Goal: Task Accomplishment & Management: Use online tool/utility

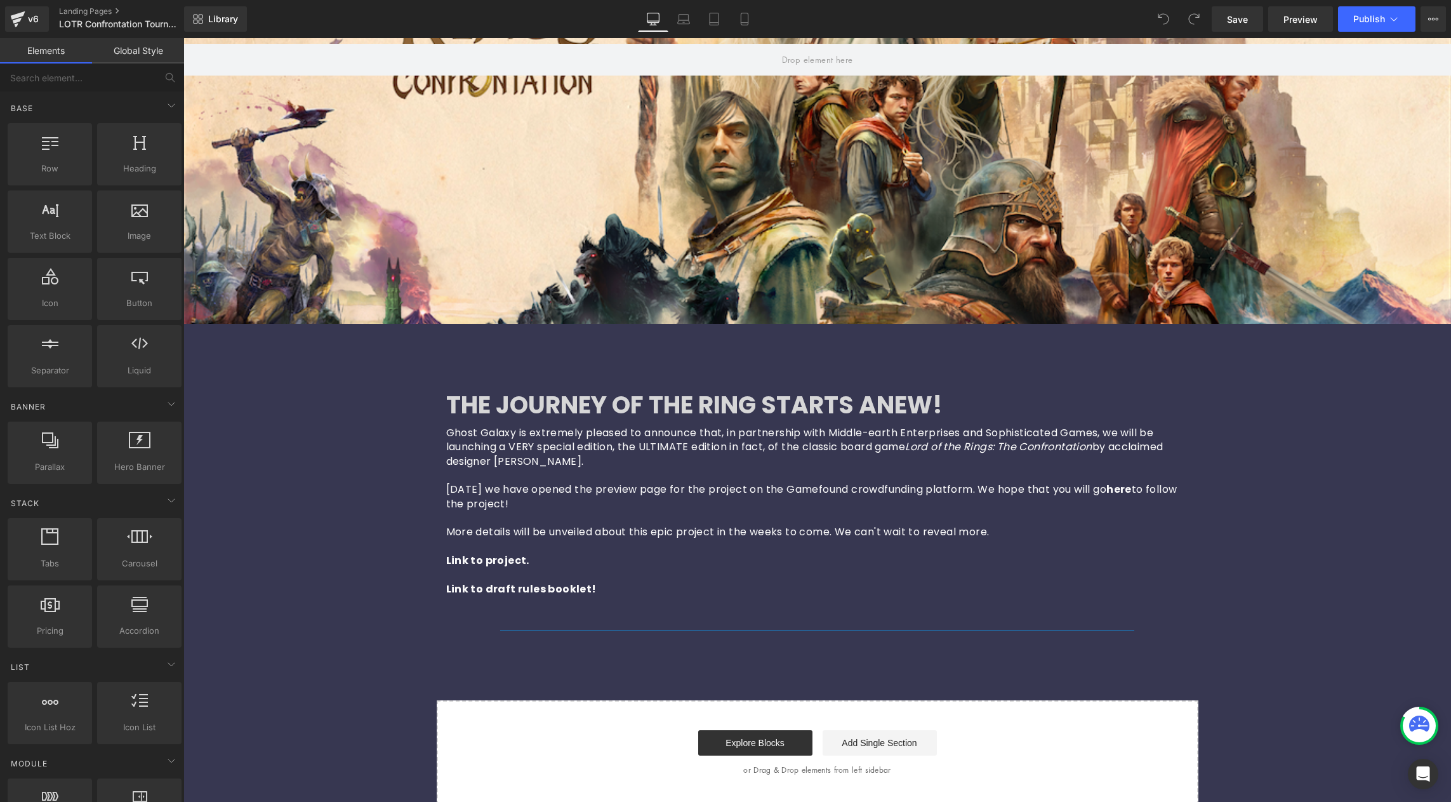
scroll to position [354, 0]
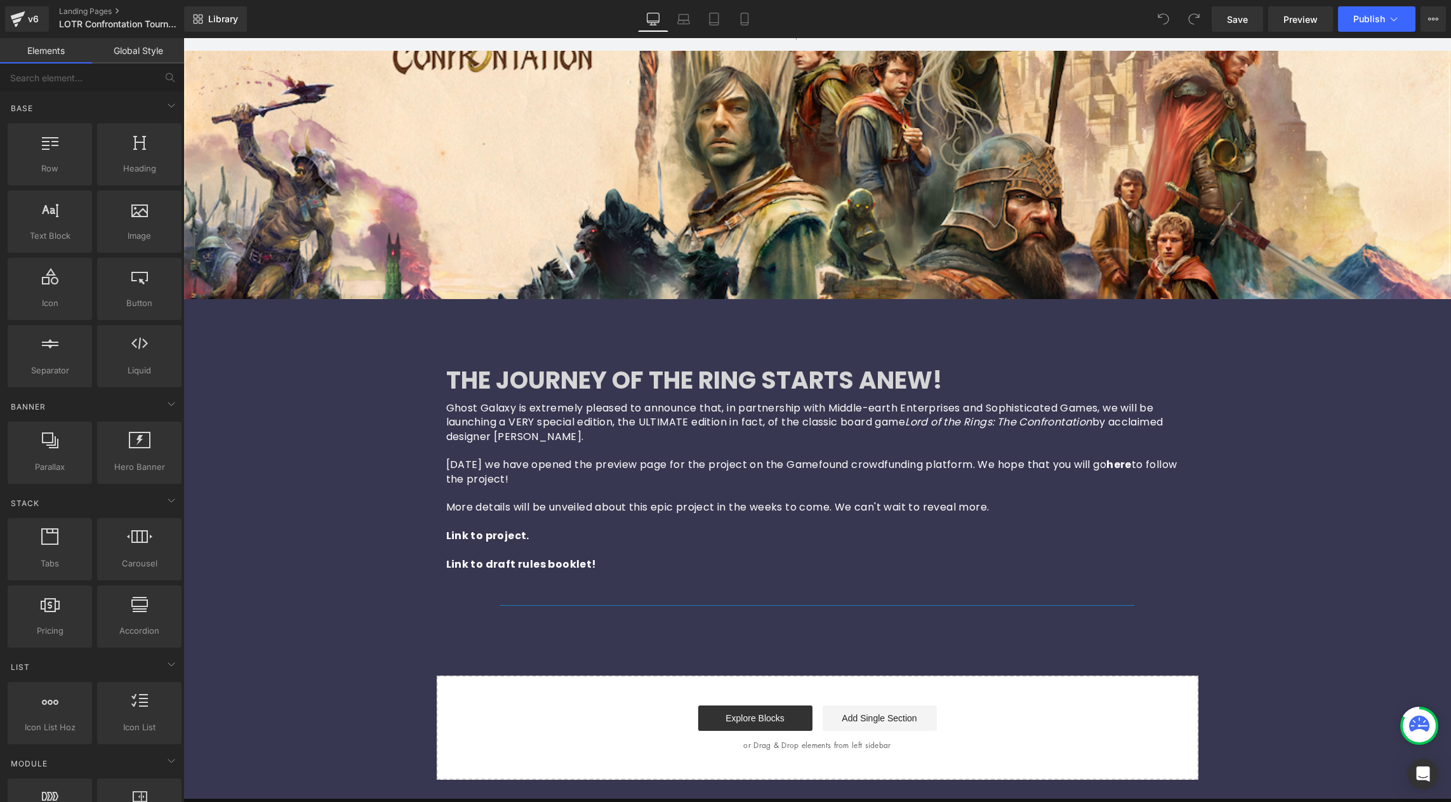
click at [487, 377] on h1 "THE JOURNEY OF THE RING STARTS ANEW!" at bounding box center [762, 380] width 632 height 29
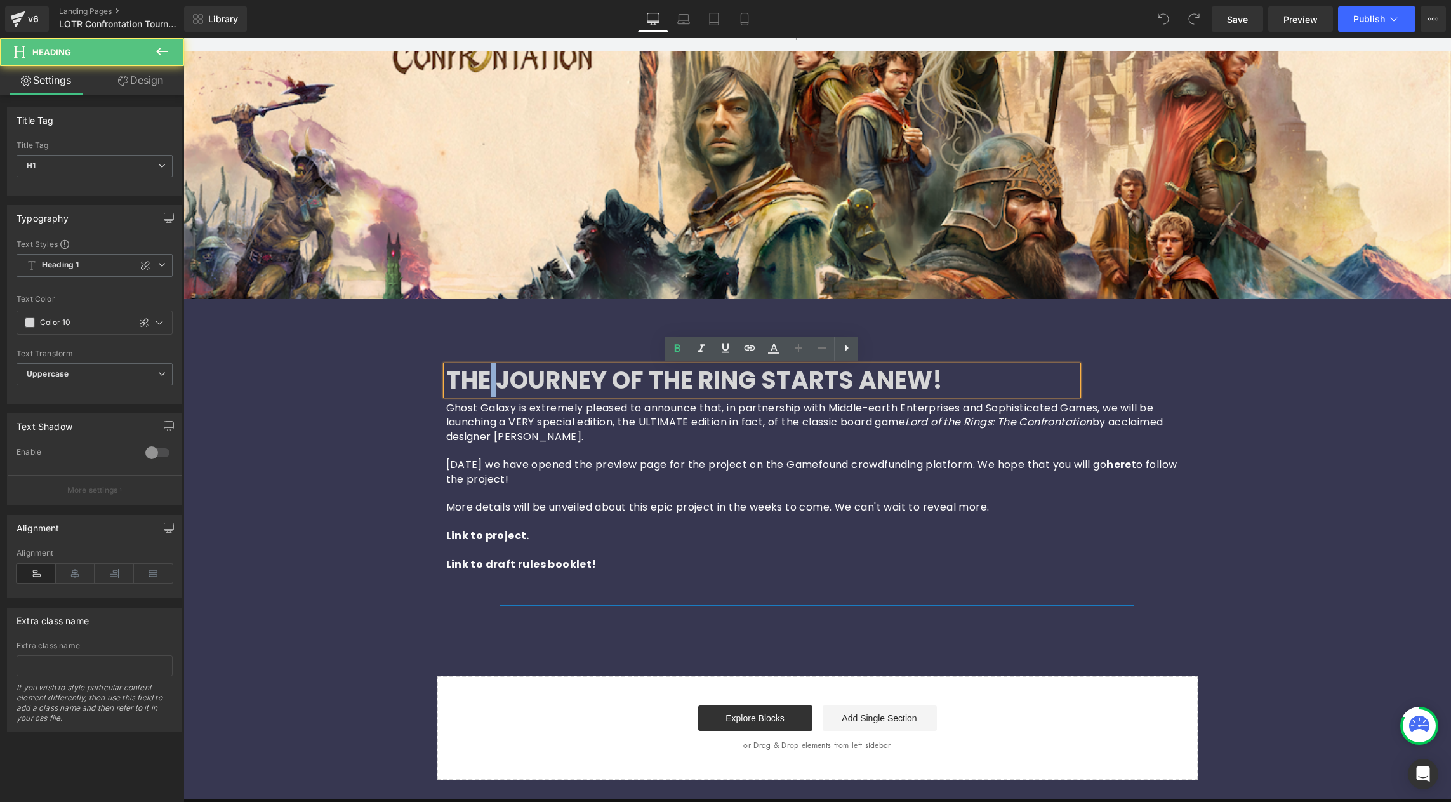
click at [487, 376] on h1 "THE JOURNEY OF THE RING STARTS ANEW!" at bounding box center [762, 380] width 632 height 29
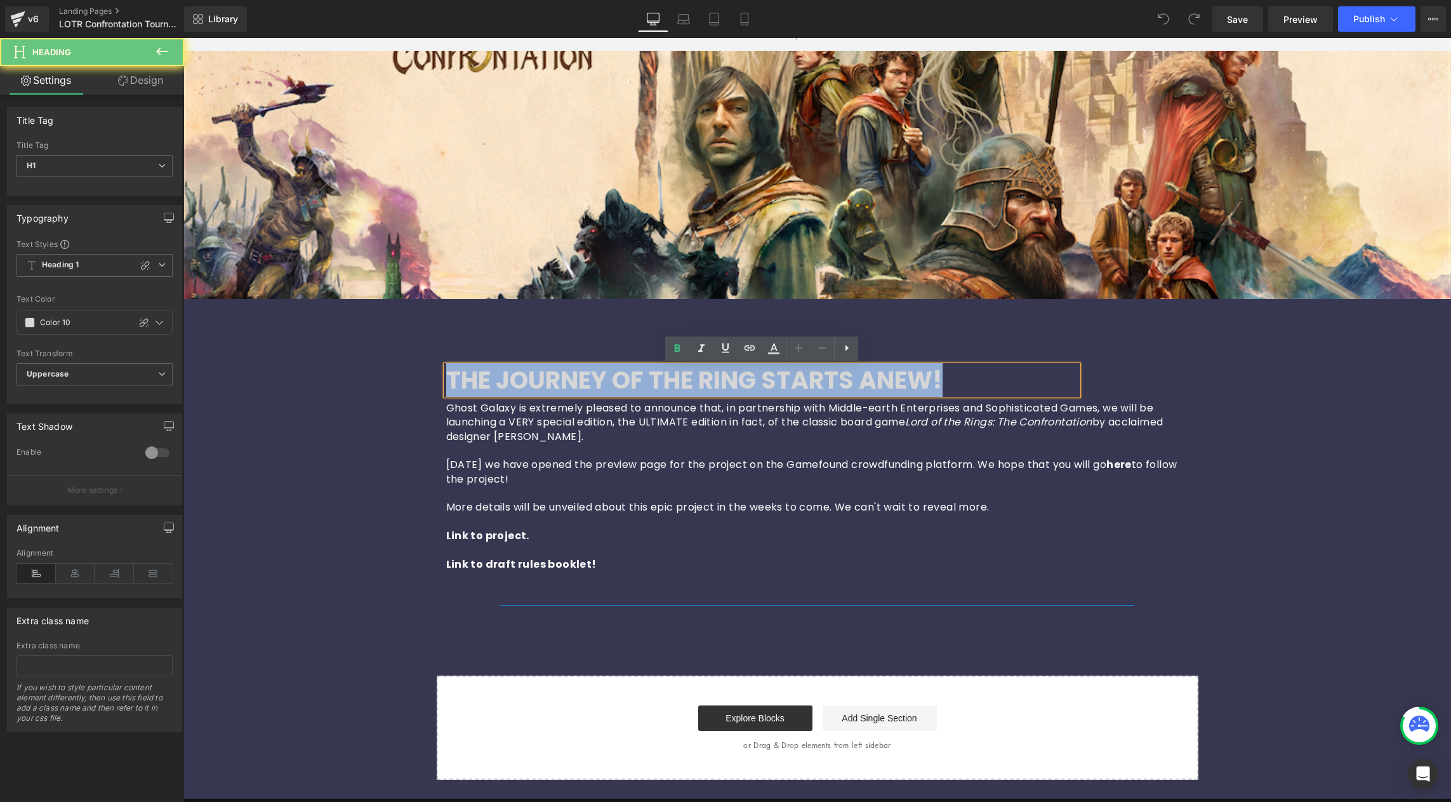
click at [487, 376] on h1 "THE JOURNEY OF THE RING STARTS ANEW!" at bounding box center [762, 380] width 632 height 29
click at [798, 410] on p "Ghost Galaxy is extremely pleased to announce that, in partnership with Middle-…" at bounding box center [817, 422] width 743 height 43
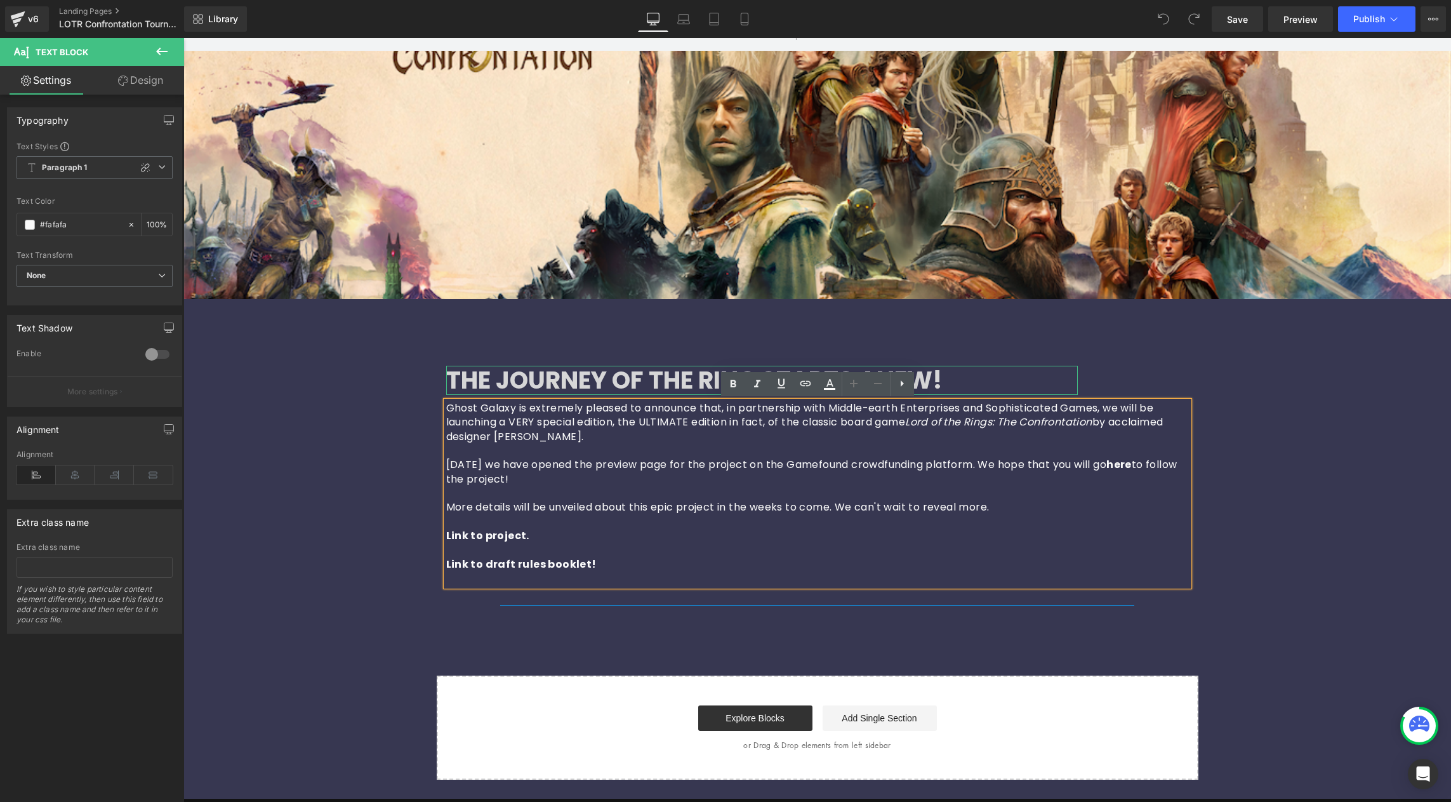
click at [956, 376] on h1 "THE JOURNEY OF THE RING STARTS ANEW!" at bounding box center [762, 380] width 632 height 29
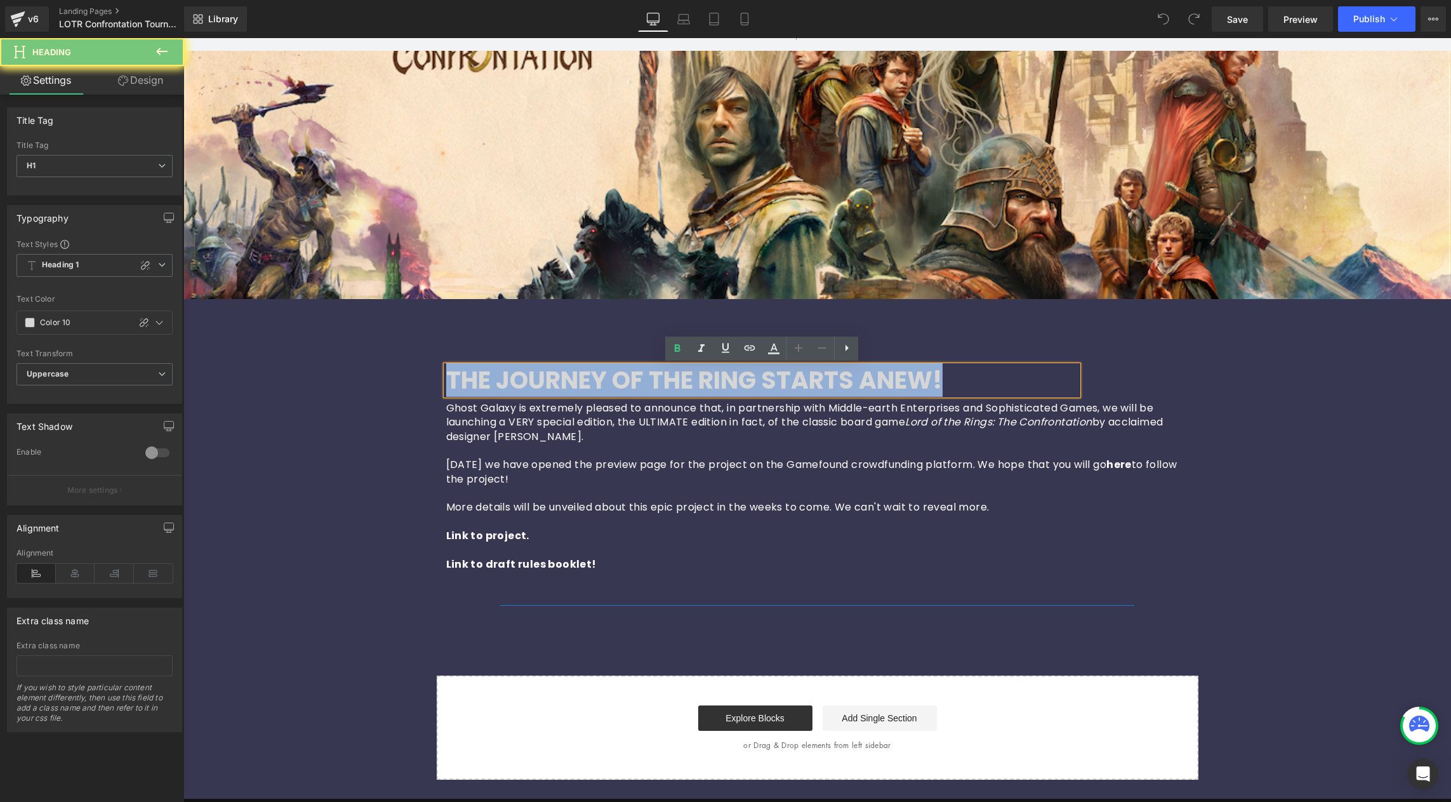
click at [956, 376] on h1 "THE JOURNEY OF THE RING STARTS ANEW!" at bounding box center [762, 380] width 632 height 29
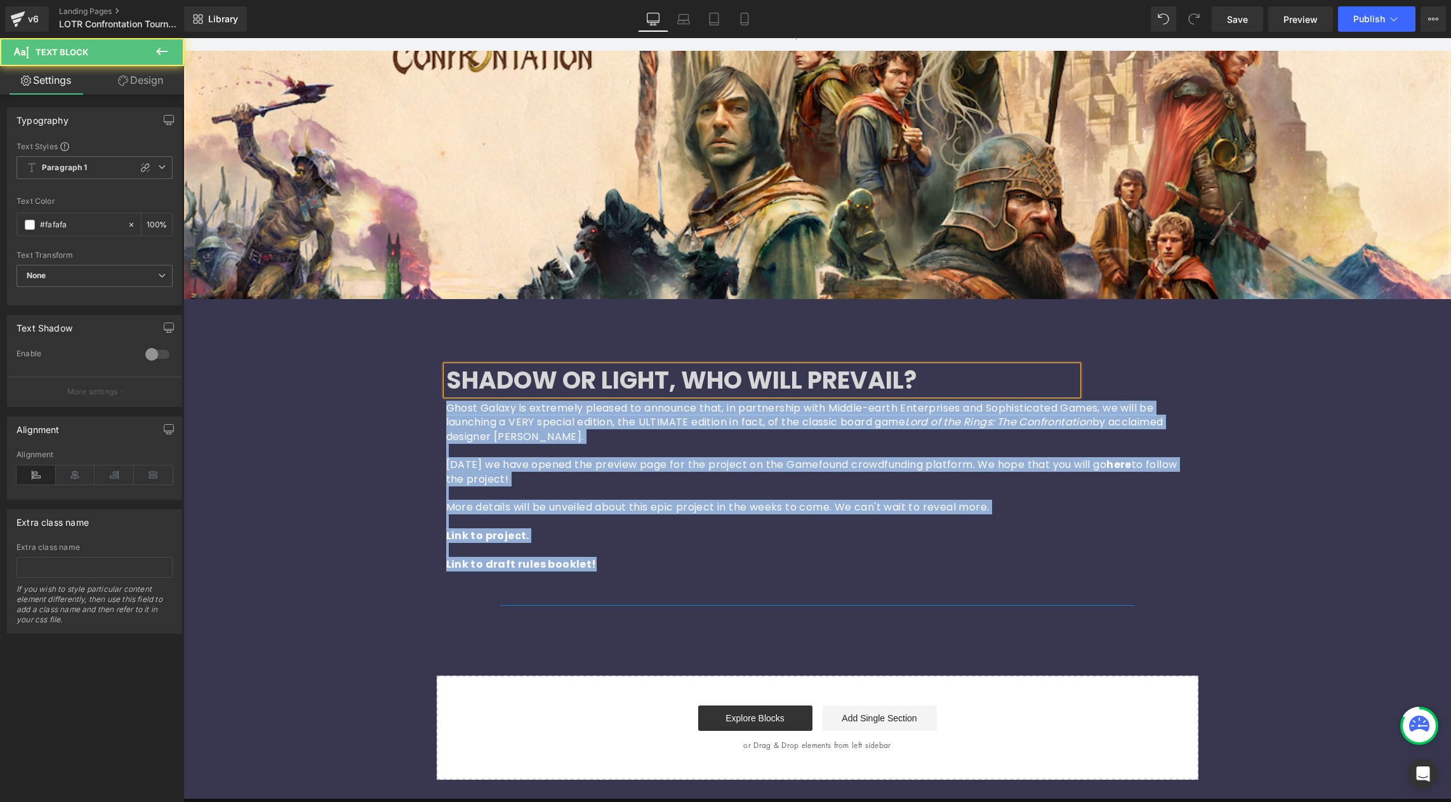
drag, startPoint x: 487, startPoint y: 529, endPoint x: 430, endPoint y: 411, distance: 131.7
click at [421, 412] on div "Hero Banner SHADOW OR LIGHT, WHO WILL PREVAIL? Heading Ghost Galaxy is extremel…" at bounding box center [817, 275] width 1268 height 1009
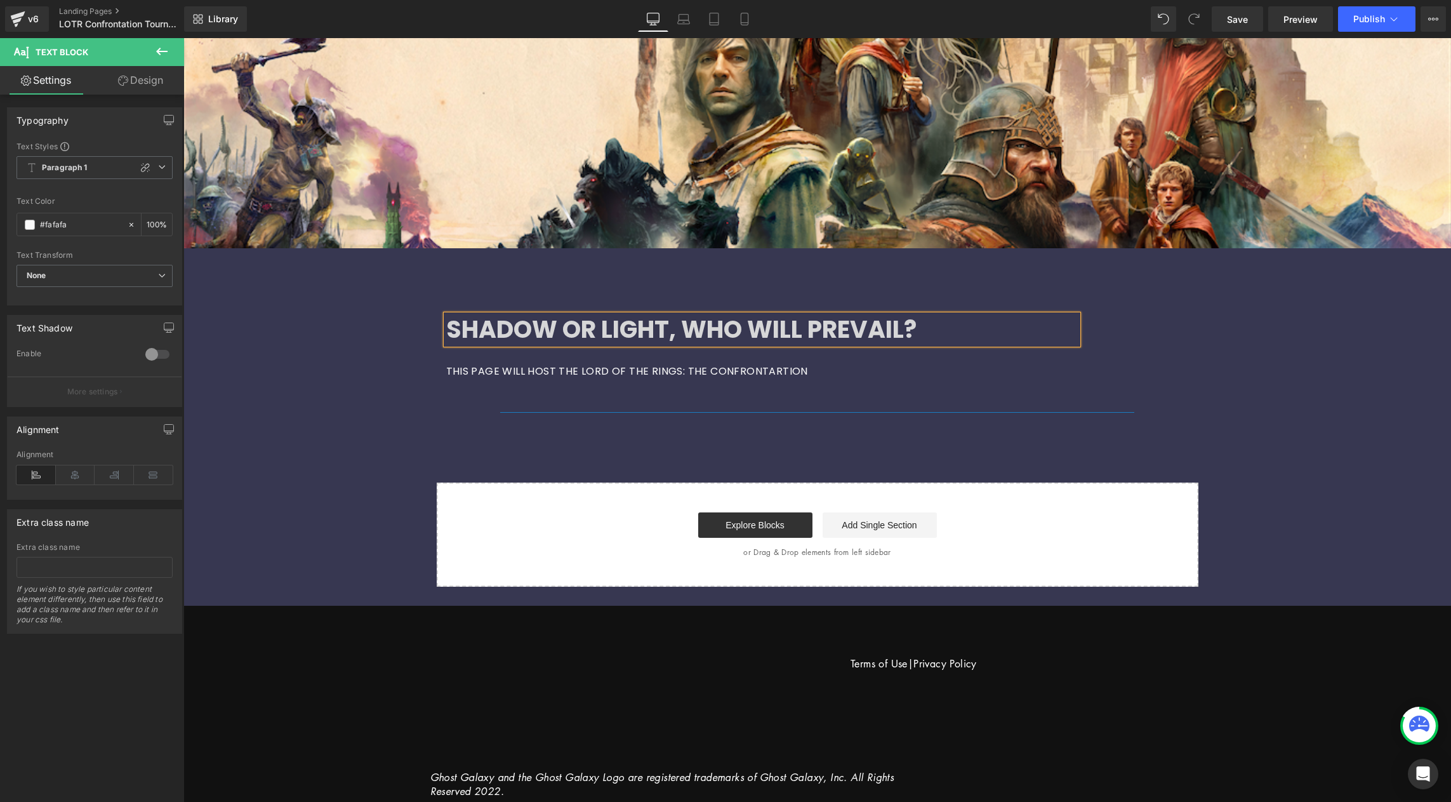
scroll to position [406, 0]
drag, startPoint x: 527, startPoint y: 371, endPoint x: 408, endPoint y: 367, distance: 120.0
click at [408, 367] on div "Hero Banner SHADOW OR LIGHT, WHO WILL PREVAIL? Heading THIS PAGE WILL HOST THE …" at bounding box center [817, 152] width 1268 height 866
click at [757, 371] on p "This page will host THE LORD OF THE RINGS: THE CONFRONTARTION tournament rules,…" at bounding box center [817, 371] width 743 height 14
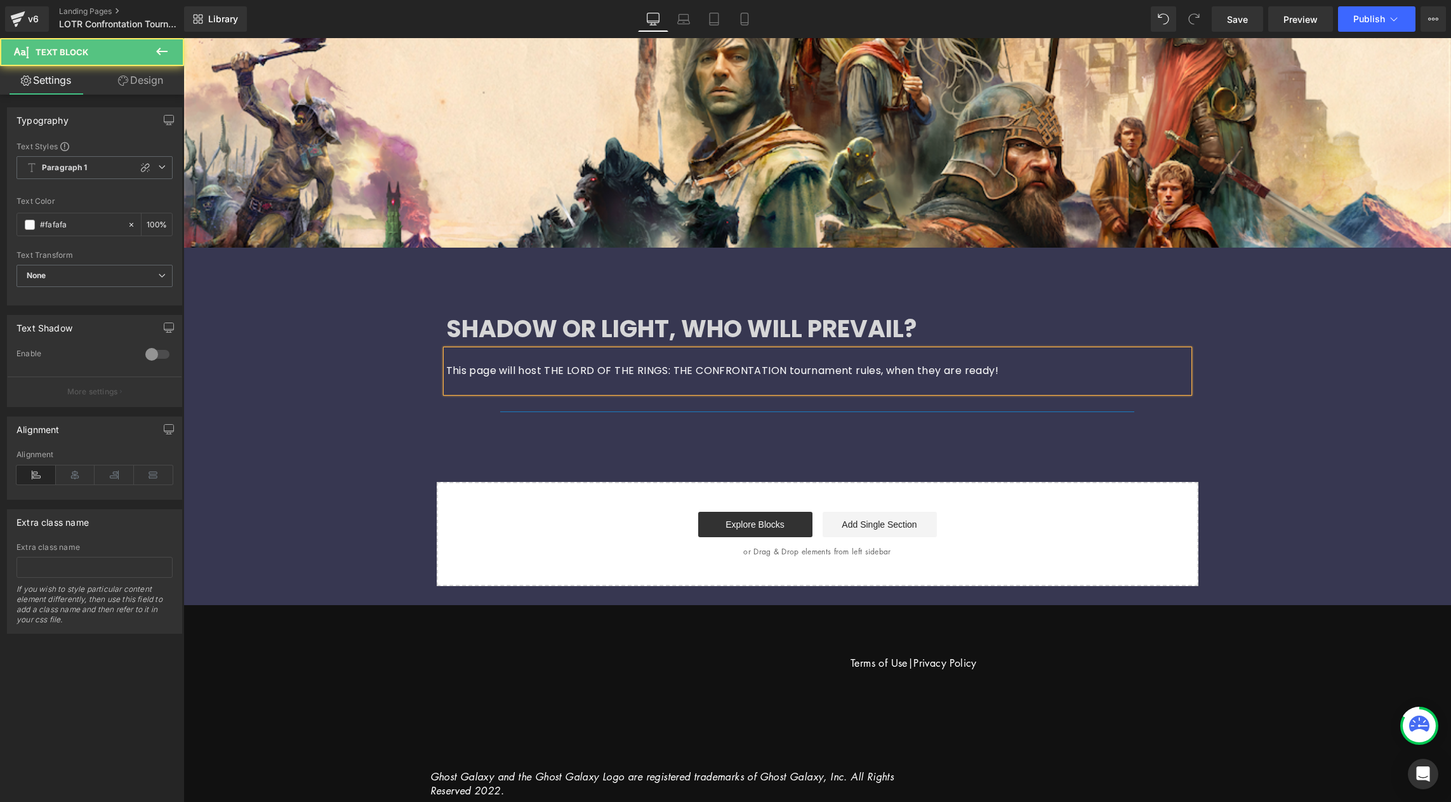
click at [1033, 371] on p "This page will host THE LORD OF THE RINGS: THE CONFRONTATION tournament rules, …" at bounding box center [817, 371] width 743 height 14
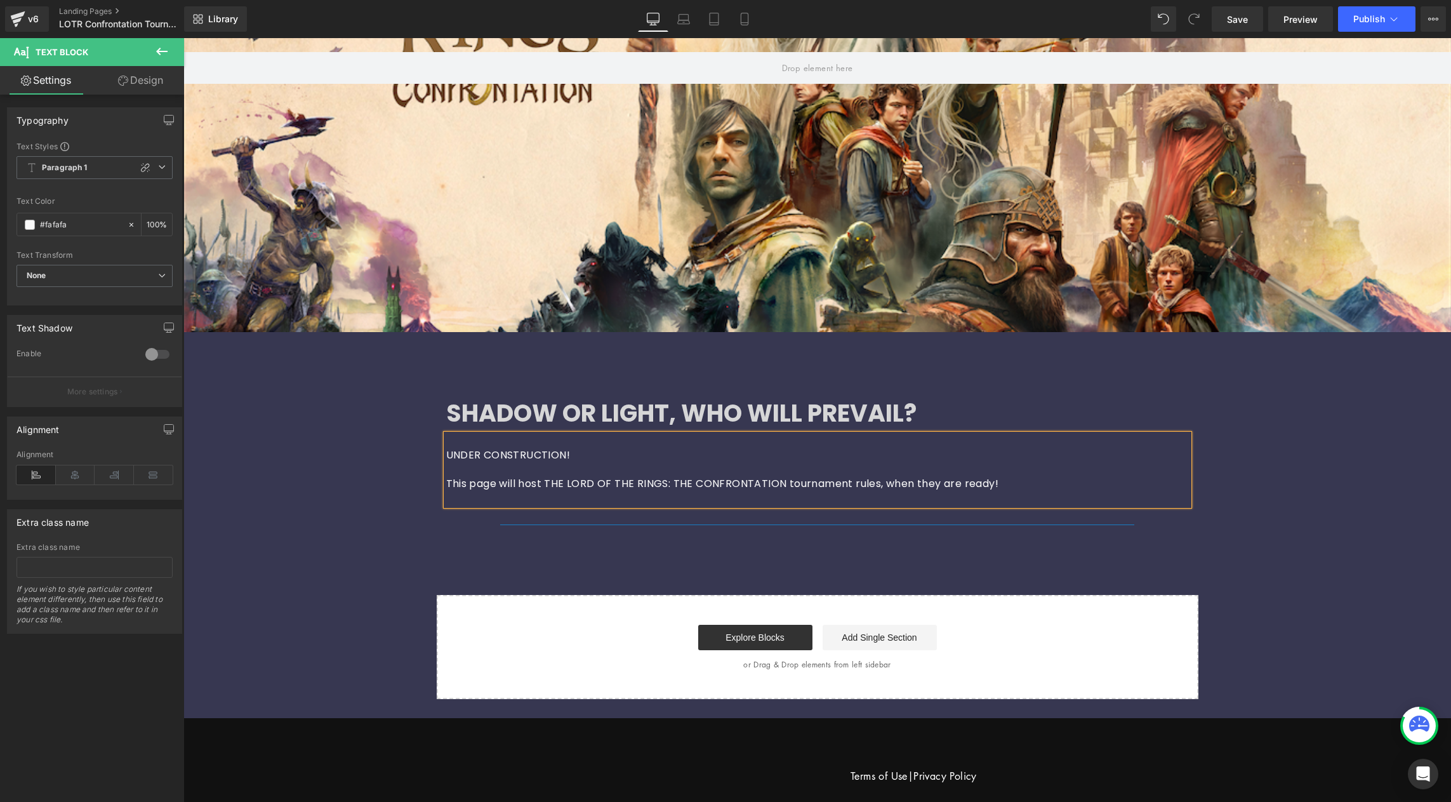
scroll to position [252, 0]
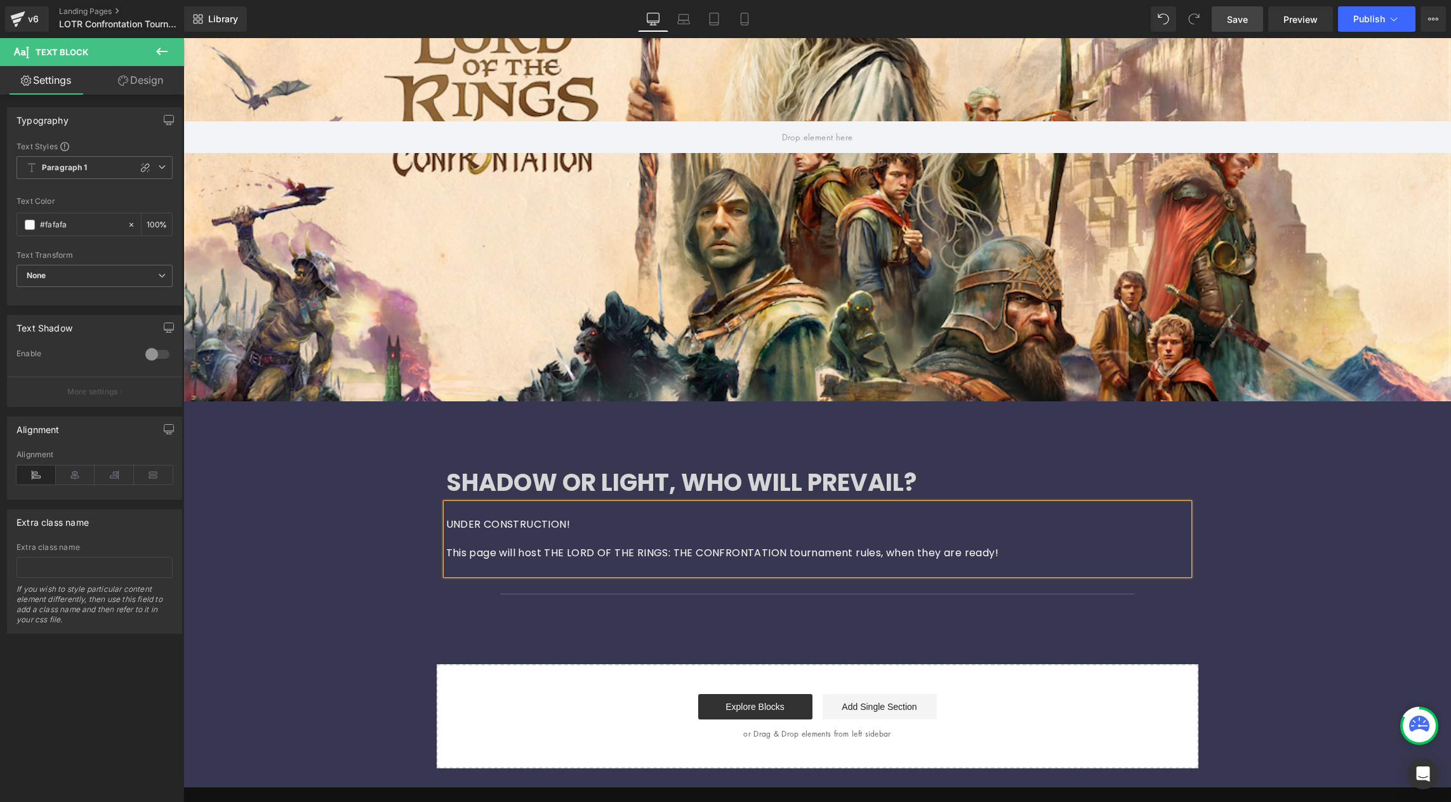
click at [1233, 21] on span "Save" at bounding box center [1237, 19] width 21 height 13
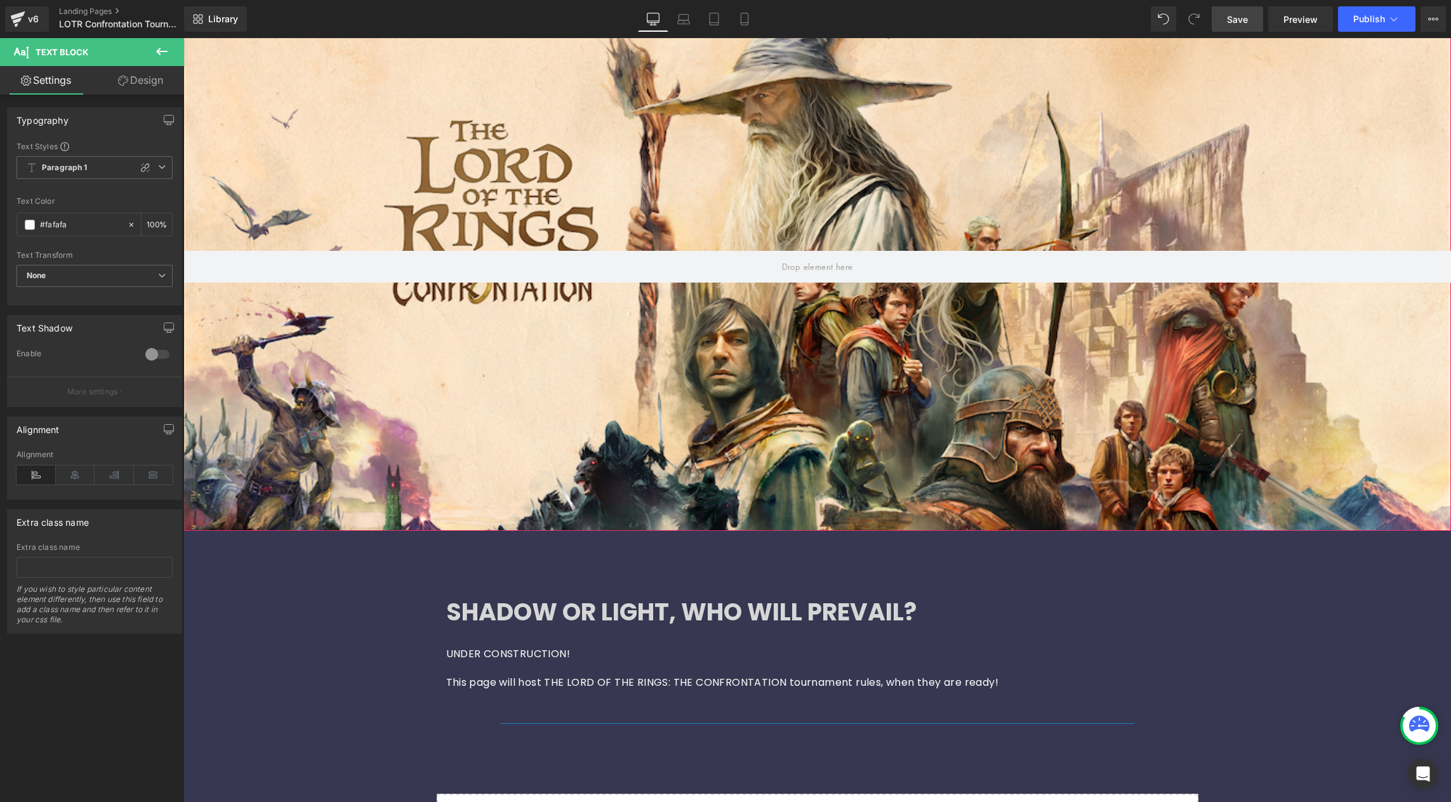
scroll to position [0, 0]
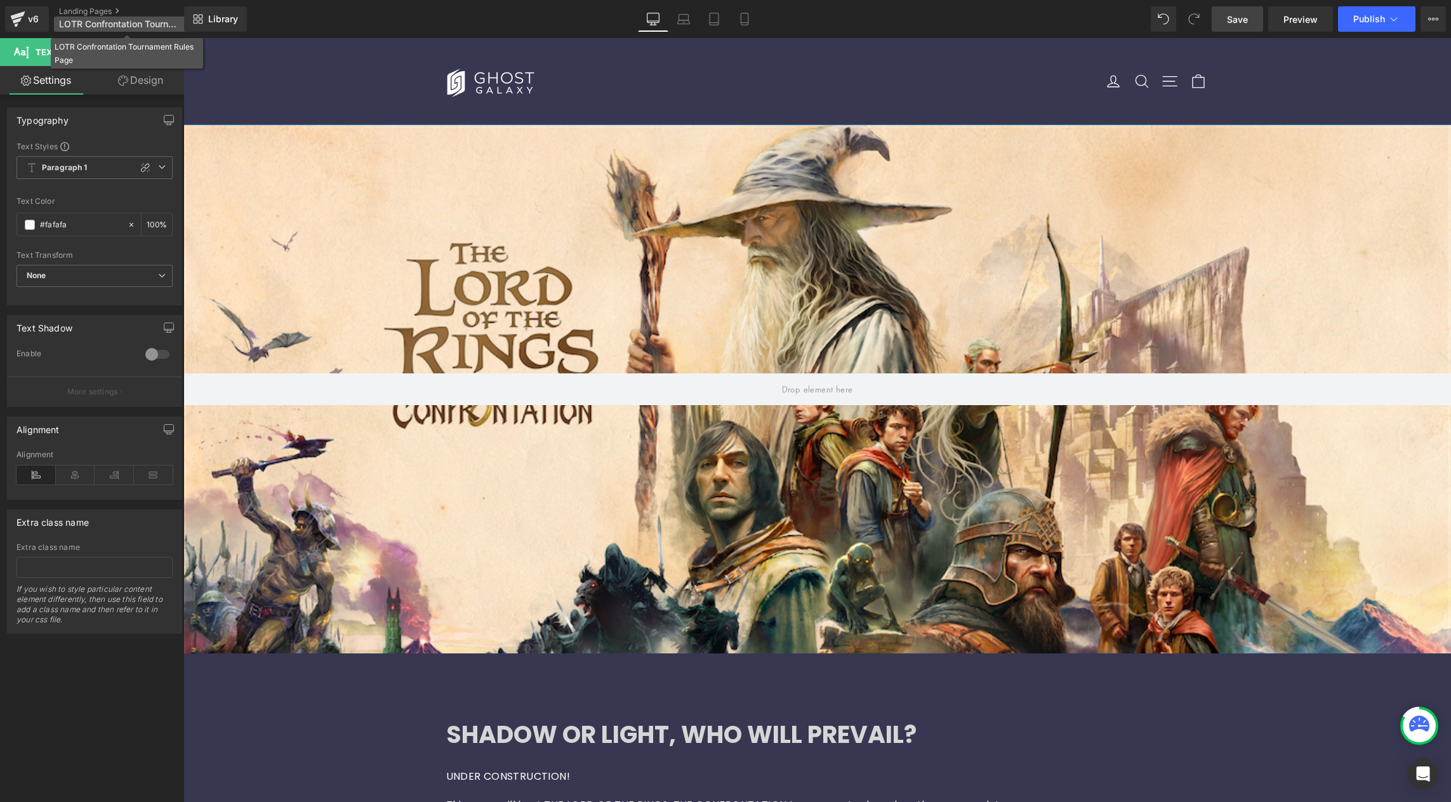
click at [124, 25] on span "LOTR Confrontation Tournament Rules Page" at bounding box center [120, 24] width 122 height 10
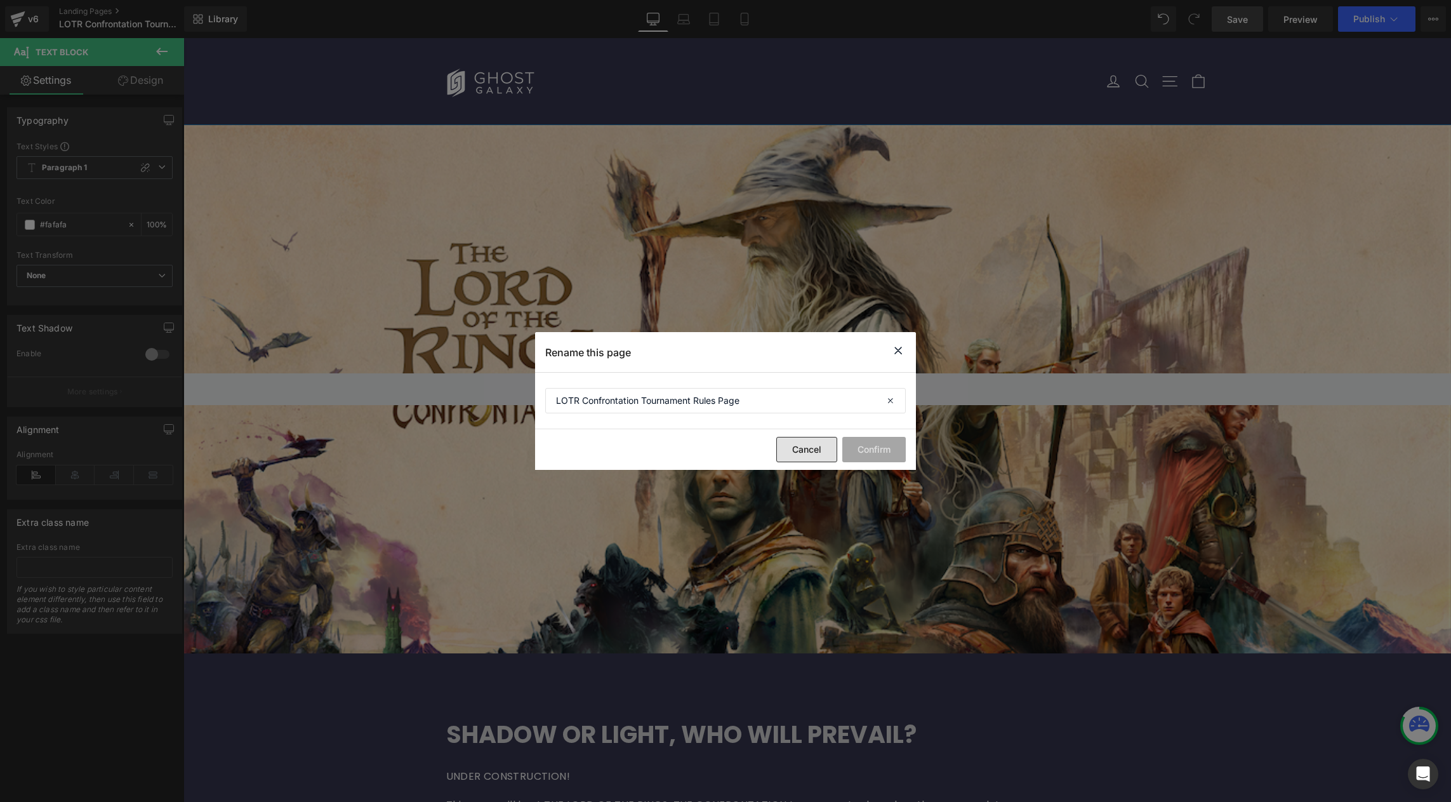
click at [813, 453] on button "Cancel" at bounding box center [806, 449] width 61 height 25
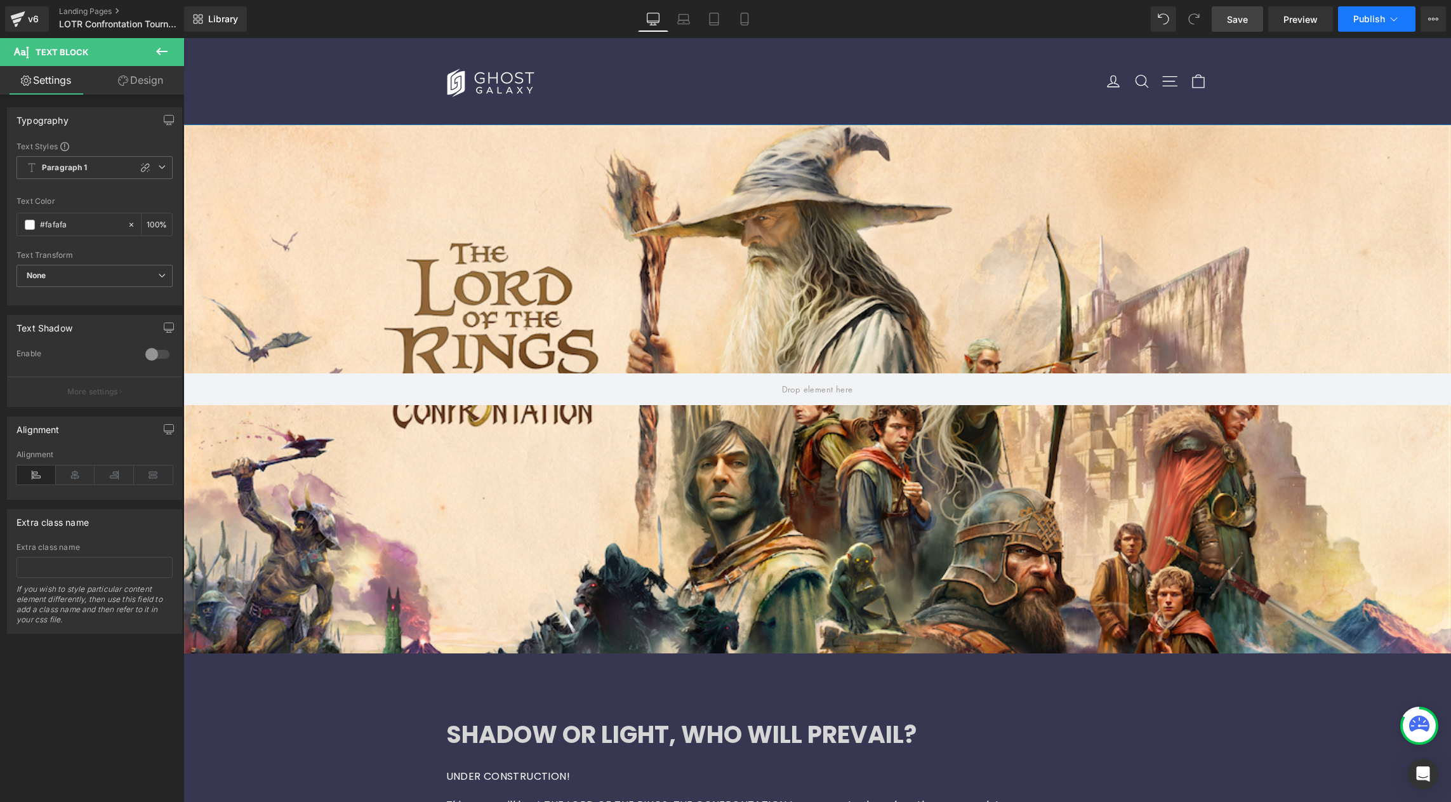
click at [1400, 18] on icon at bounding box center [1394, 19] width 13 height 13
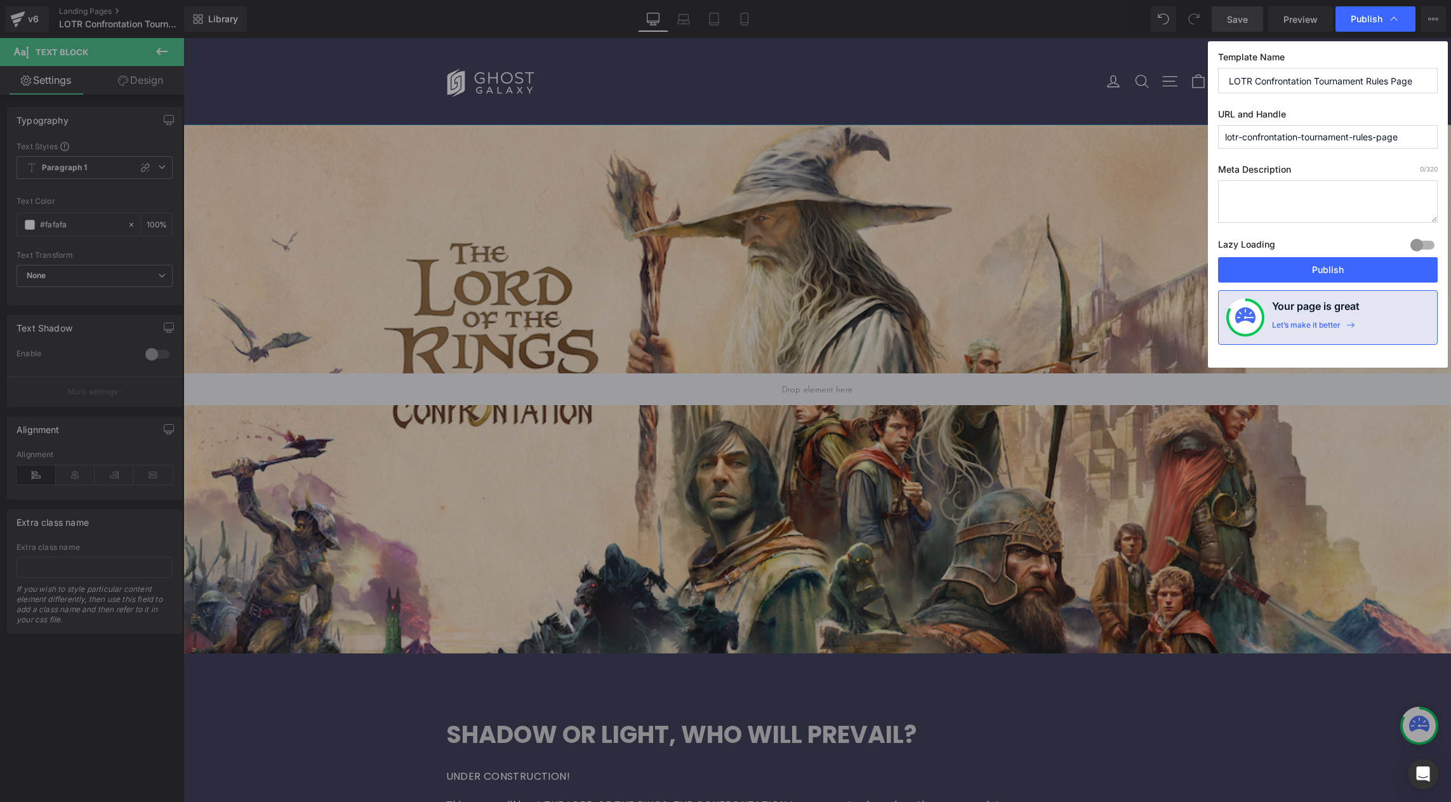
click at [1352, 256] on div "Lazy Loading Build Upgrade plan to unlock" at bounding box center [1328, 246] width 220 height 21
click at [1349, 273] on button "Publish" at bounding box center [1328, 269] width 220 height 25
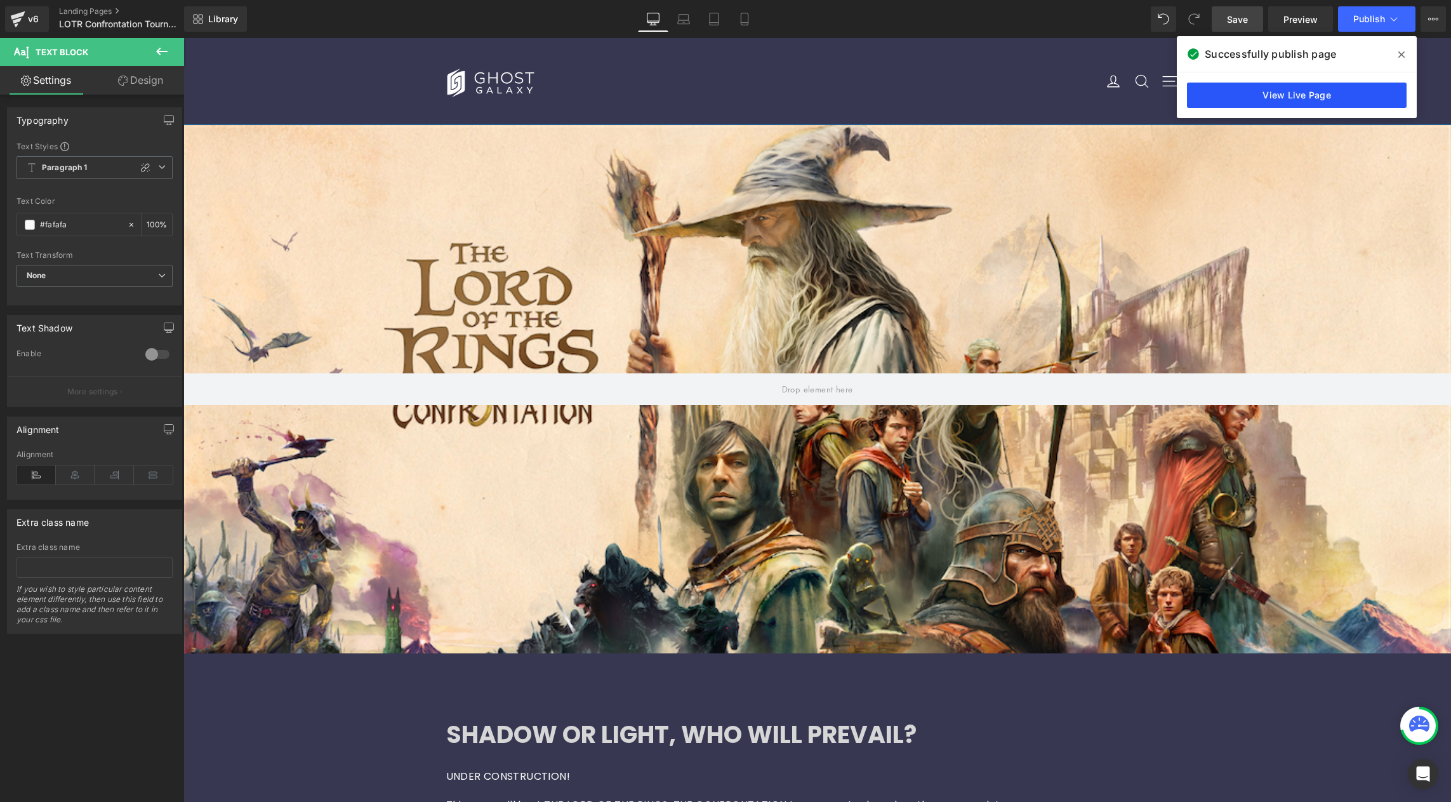
click at [1311, 96] on link "View Live Page" at bounding box center [1297, 95] width 220 height 25
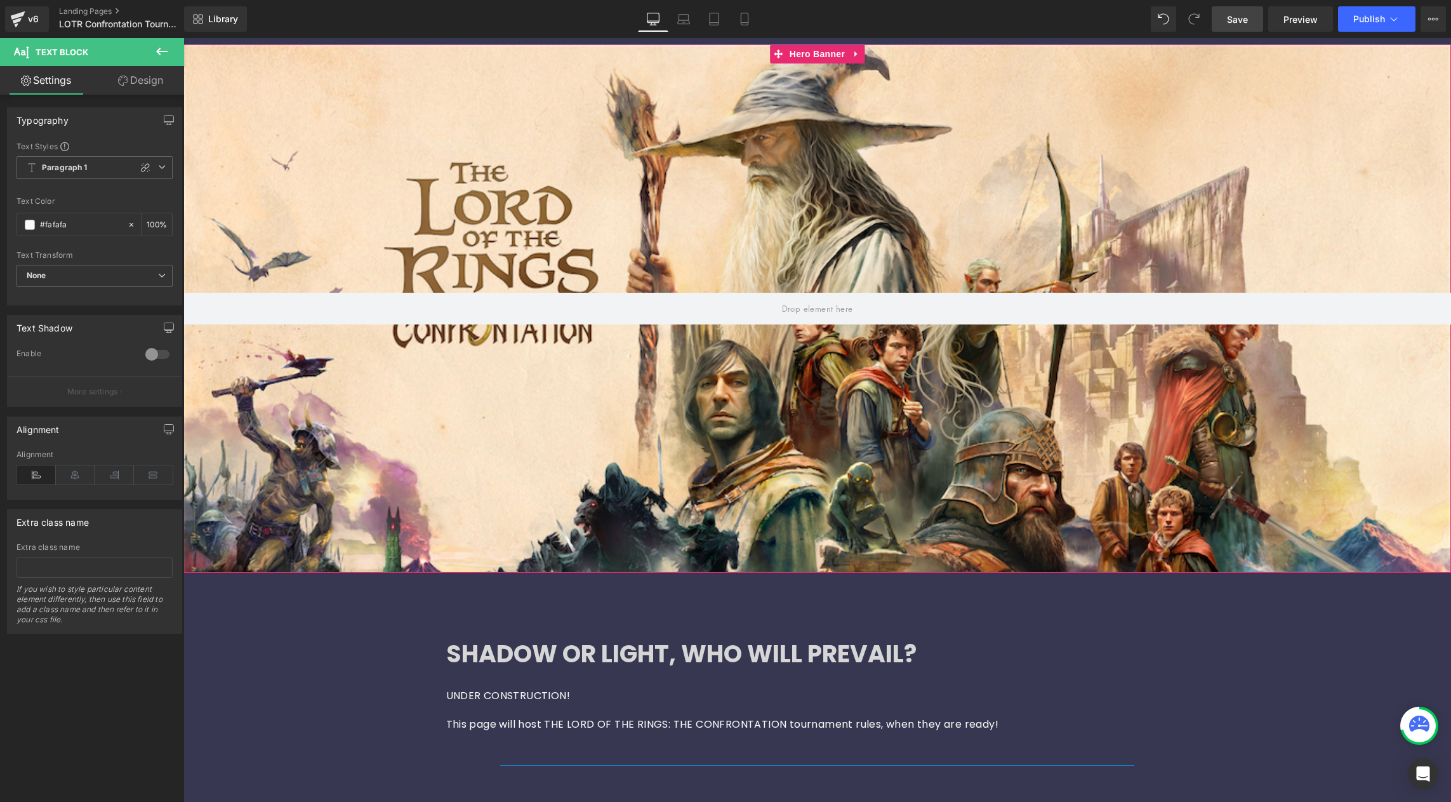
scroll to position [159, 0]
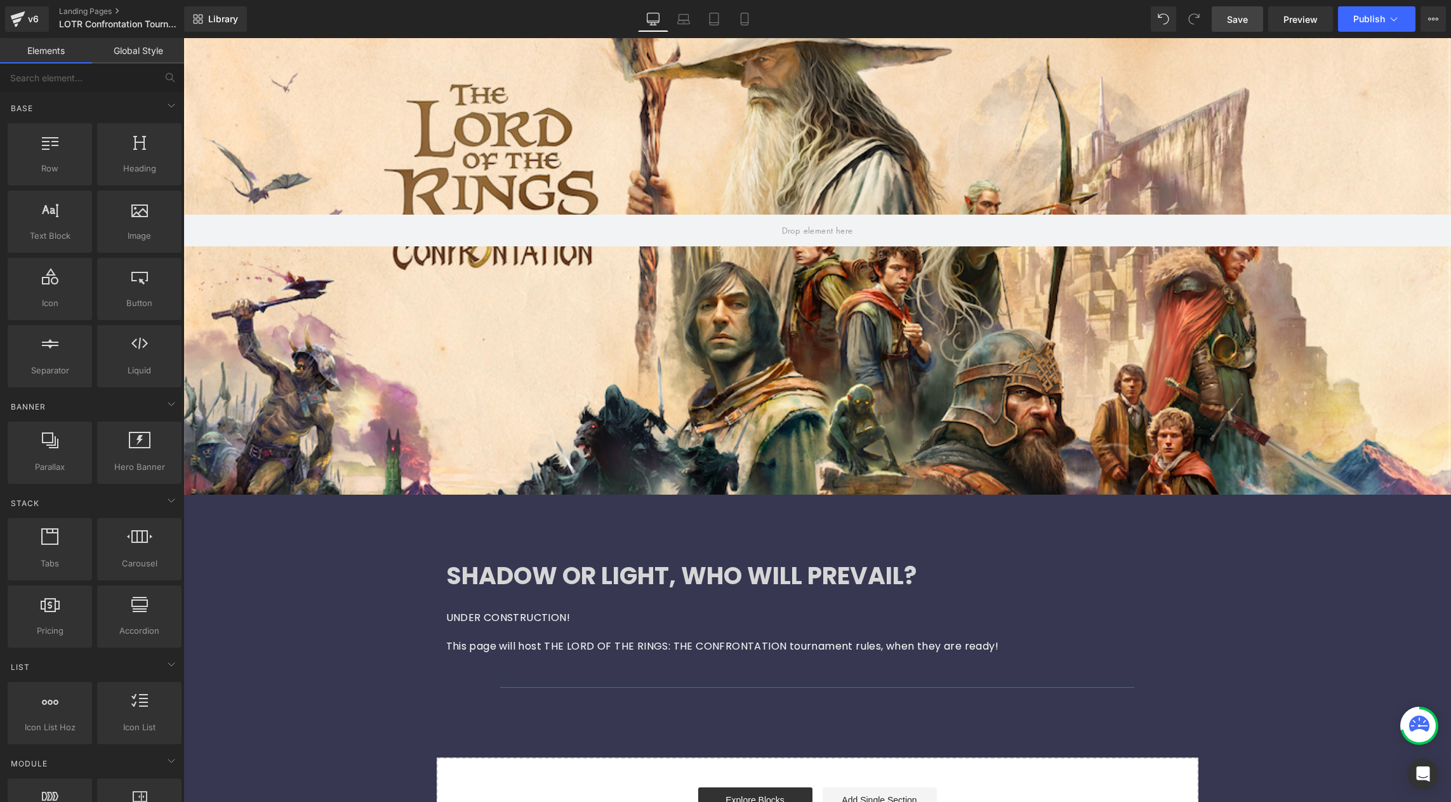
click at [805, 531] on div "Hero Banner SHADOW OR LIGHT, WHO WILL PREVAIL? Heading UNDER CONSTRUCTION! This…" at bounding box center [817, 413] width 1268 height 895
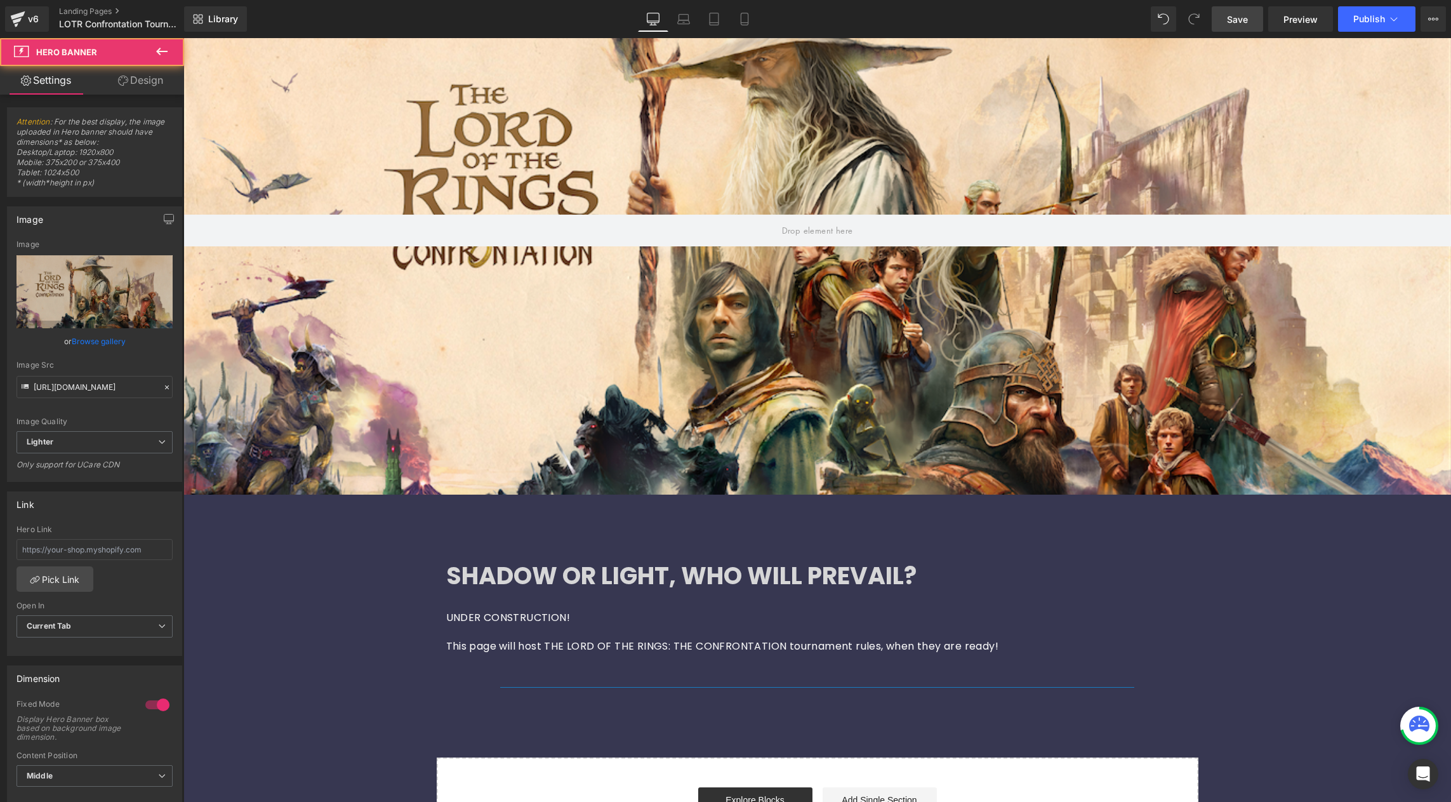
click at [547, 454] on div at bounding box center [817, 230] width 1268 height 528
drag, startPoint x: 157, startPoint y: 80, endPoint x: 167, endPoint y: 84, distance: 10.5
click at [157, 80] on link "Design" at bounding box center [141, 80] width 92 height 29
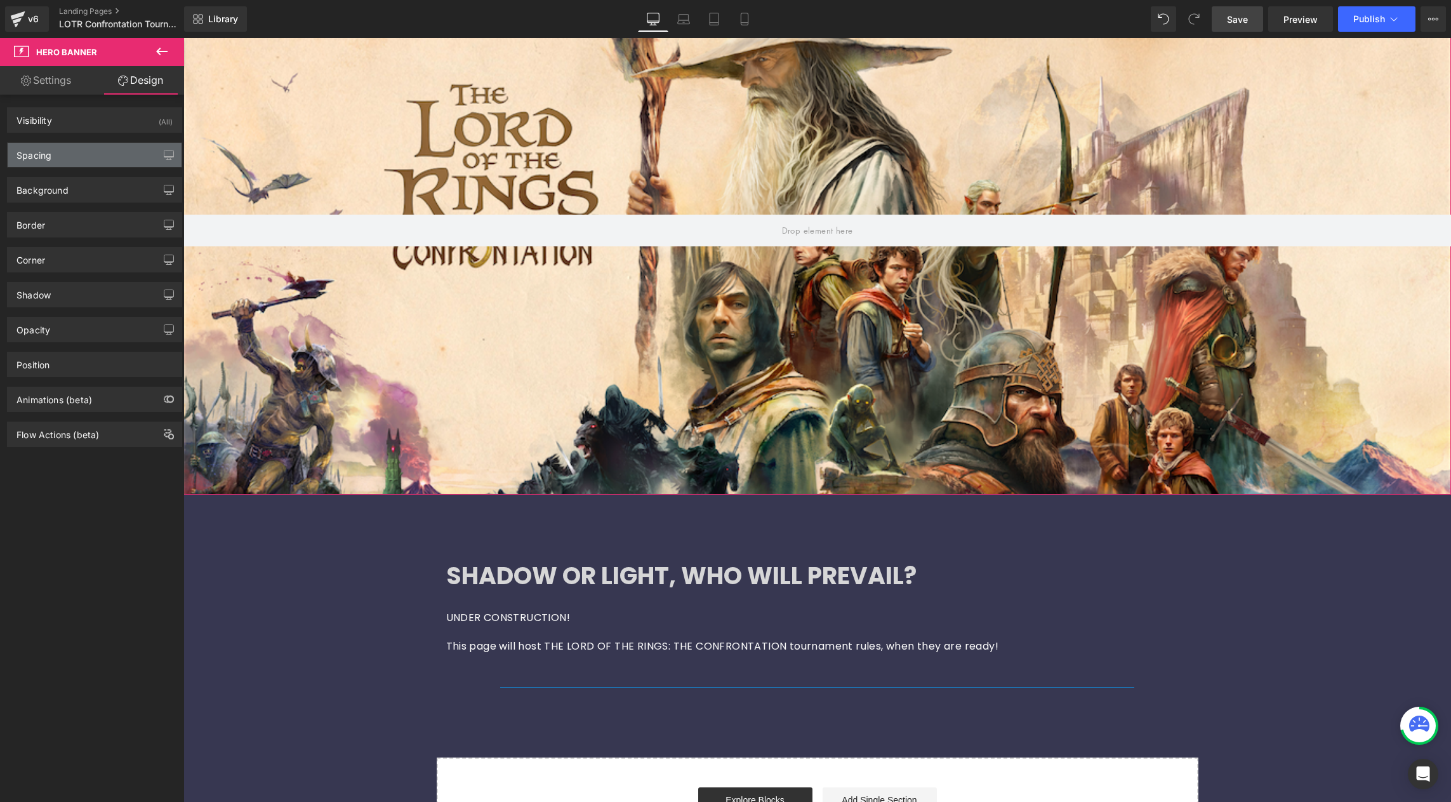
click at [110, 157] on div "Spacing" at bounding box center [95, 155] width 174 height 24
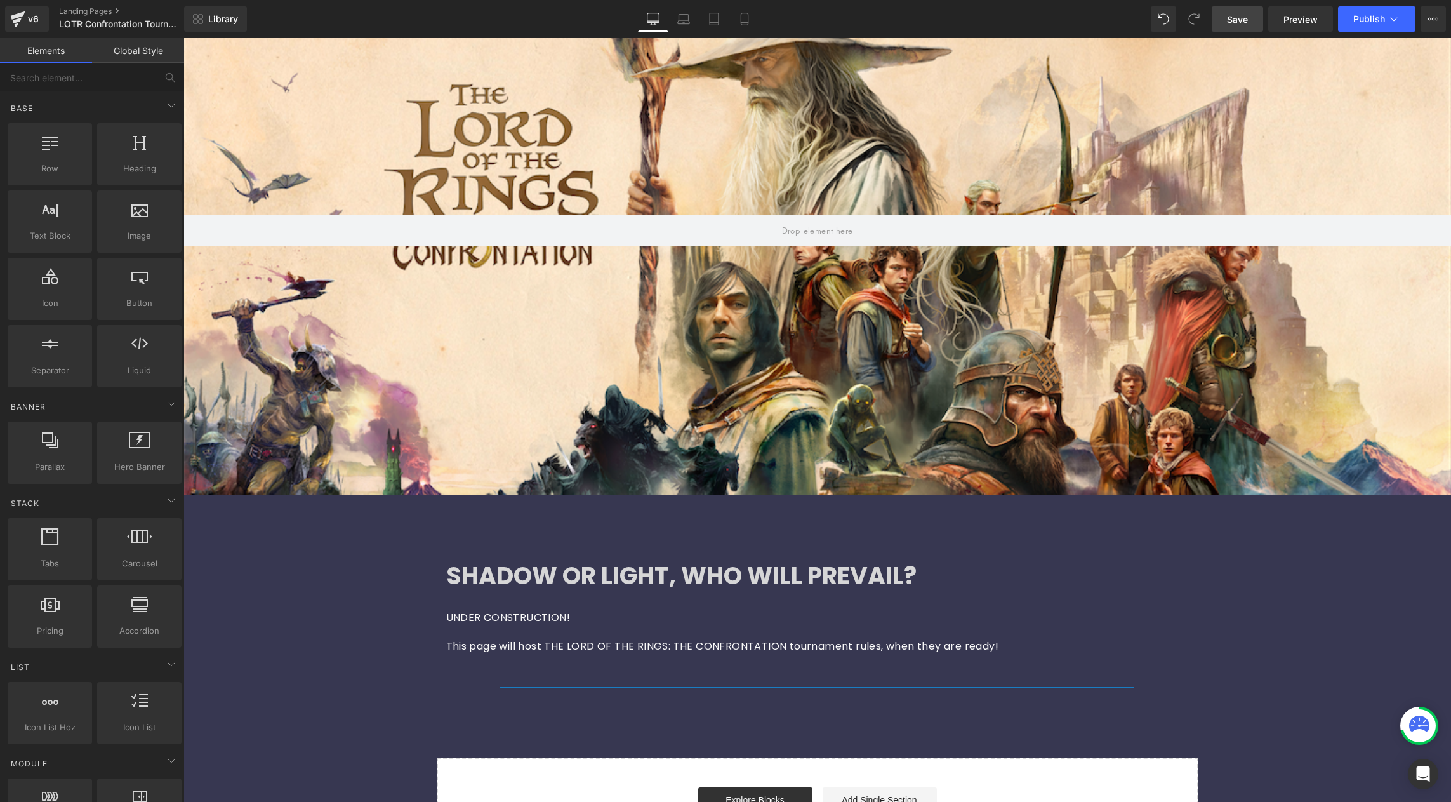
click at [668, 514] on div "Hero Banner SHADOW OR LIGHT, WHO WILL PREVAIL? Heading UNDER CONSTRUCTION! This…" at bounding box center [817, 413] width 1268 height 895
click at [467, 556] on span "Row" at bounding box center [465, 552] width 25 height 19
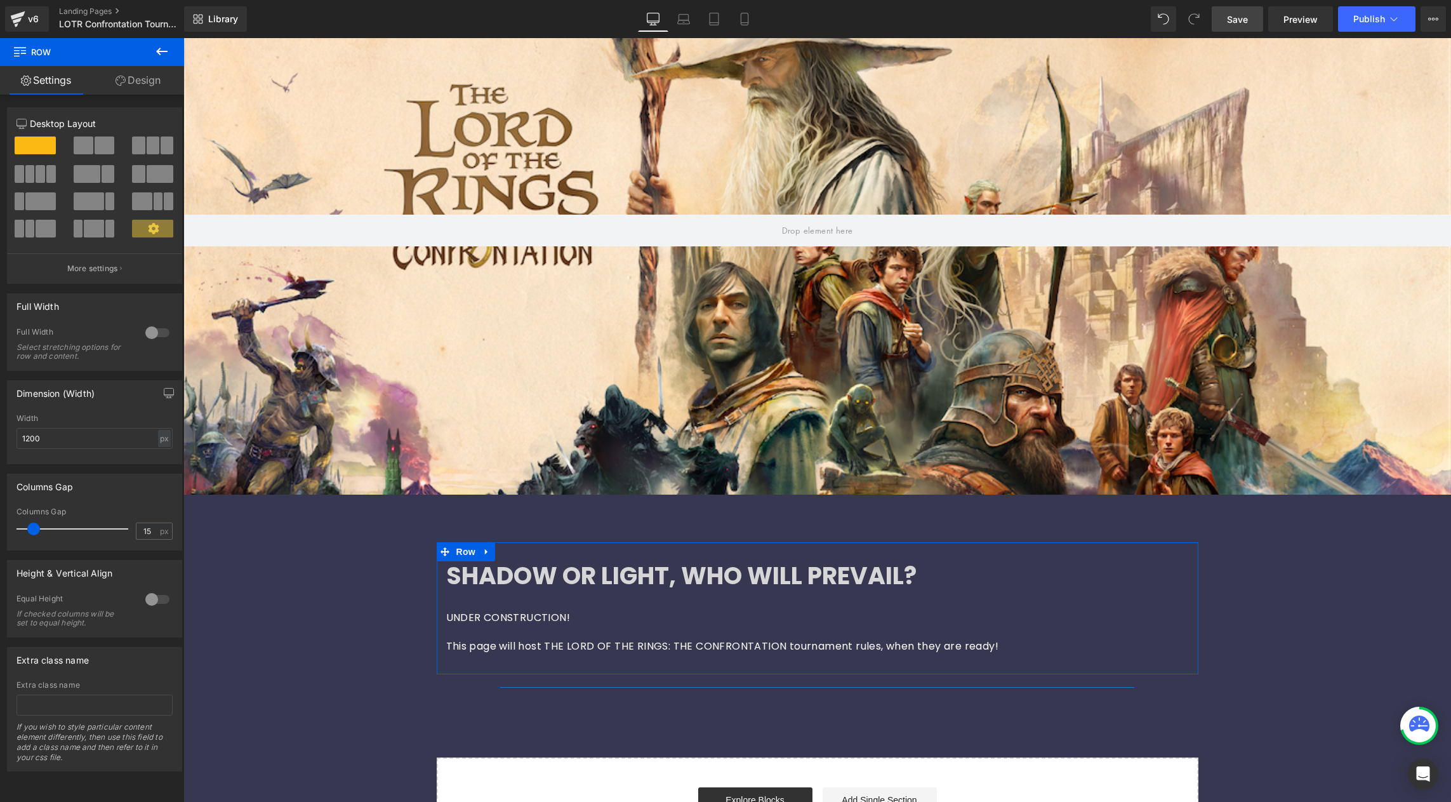
click at [147, 83] on link "Design" at bounding box center [138, 80] width 92 height 29
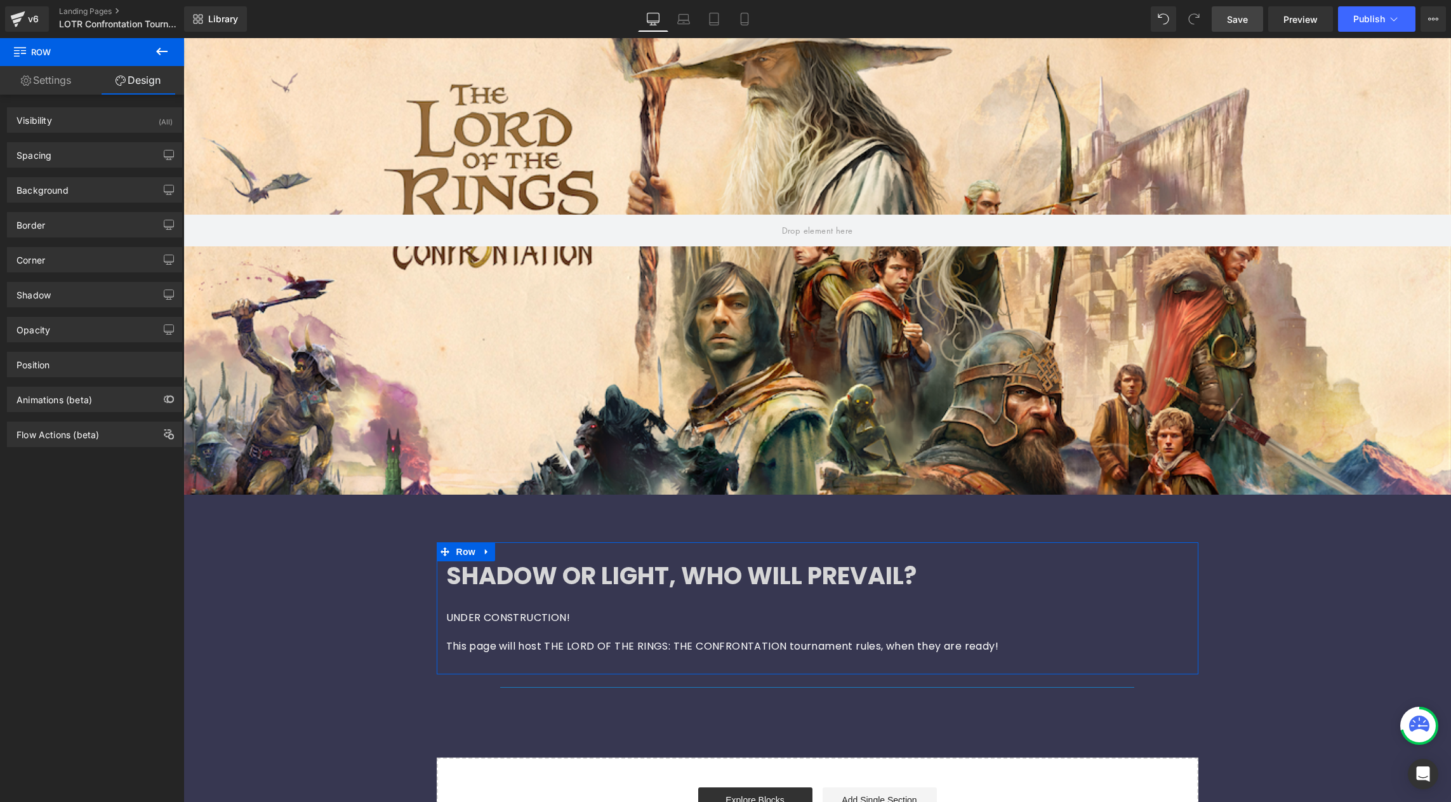
type input "M"
type input "0"
type input "30"
type input "0"
type input "10"
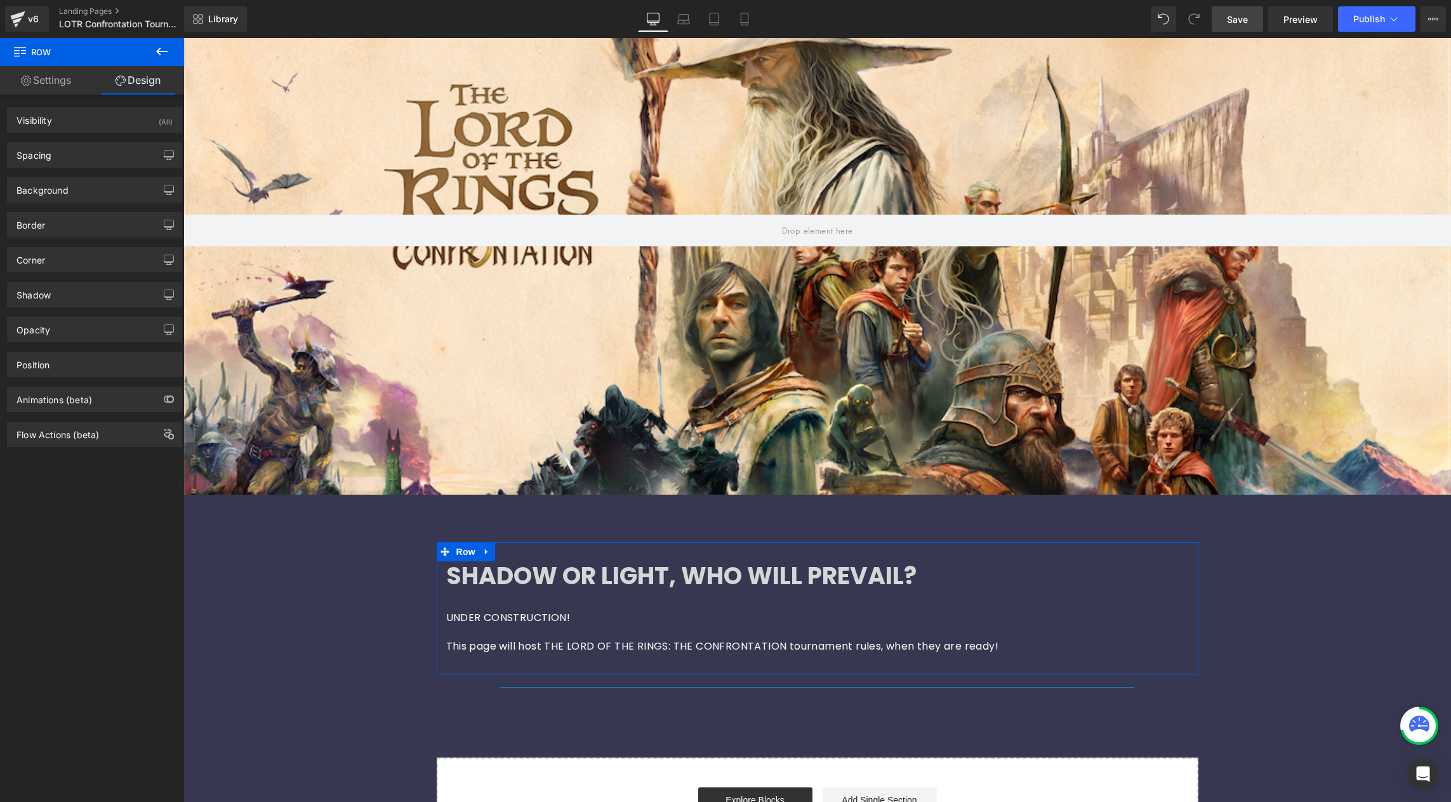
type input "0"
click at [92, 161] on div "Spacing" at bounding box center [95, 155] width 174 height 24
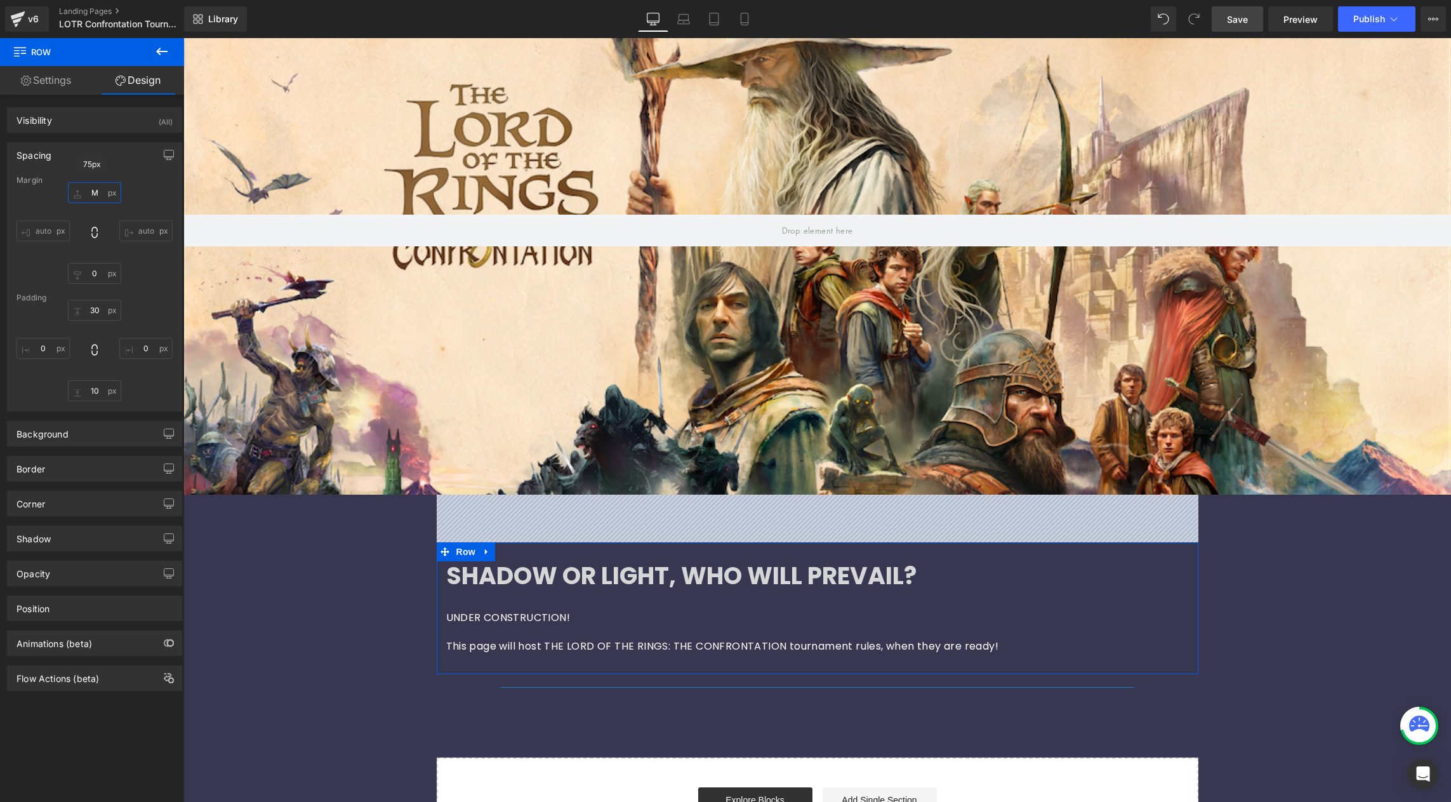
click at [97, 195] on input "M" at bounding box center [94, 192] width 53 height 21
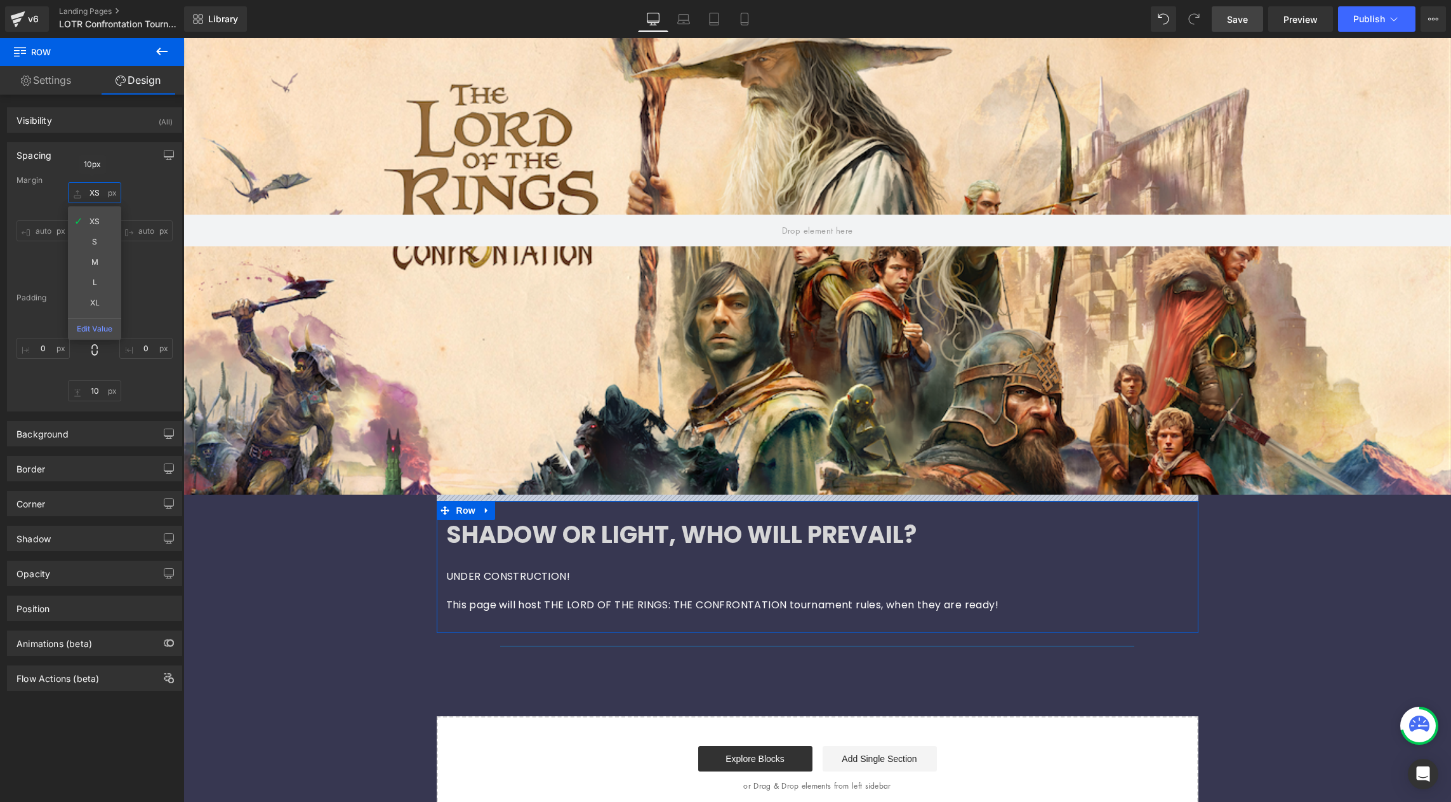
click at [98, 189] on input "XS" at bounding box center [94, 192] width 53 height 21
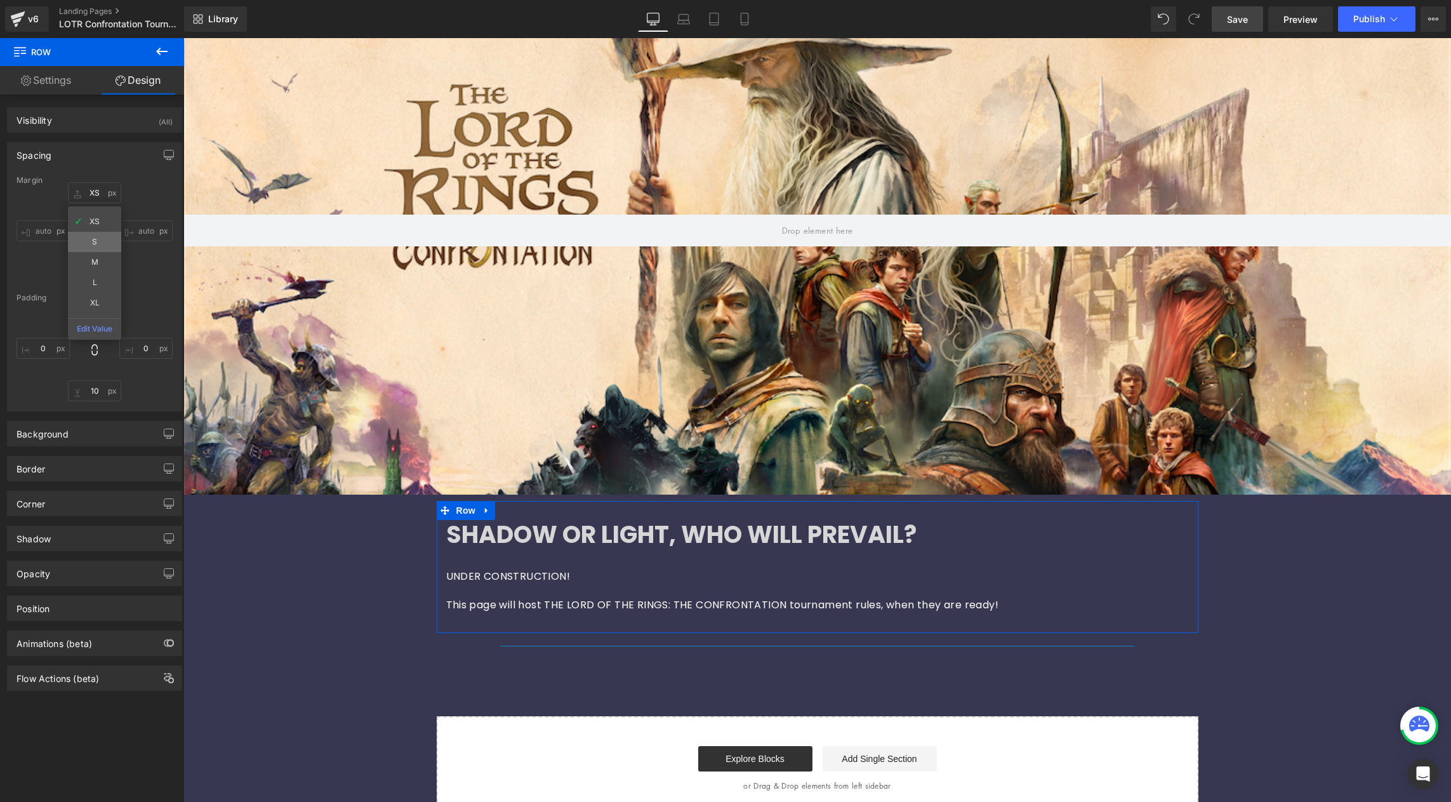
type input "S"
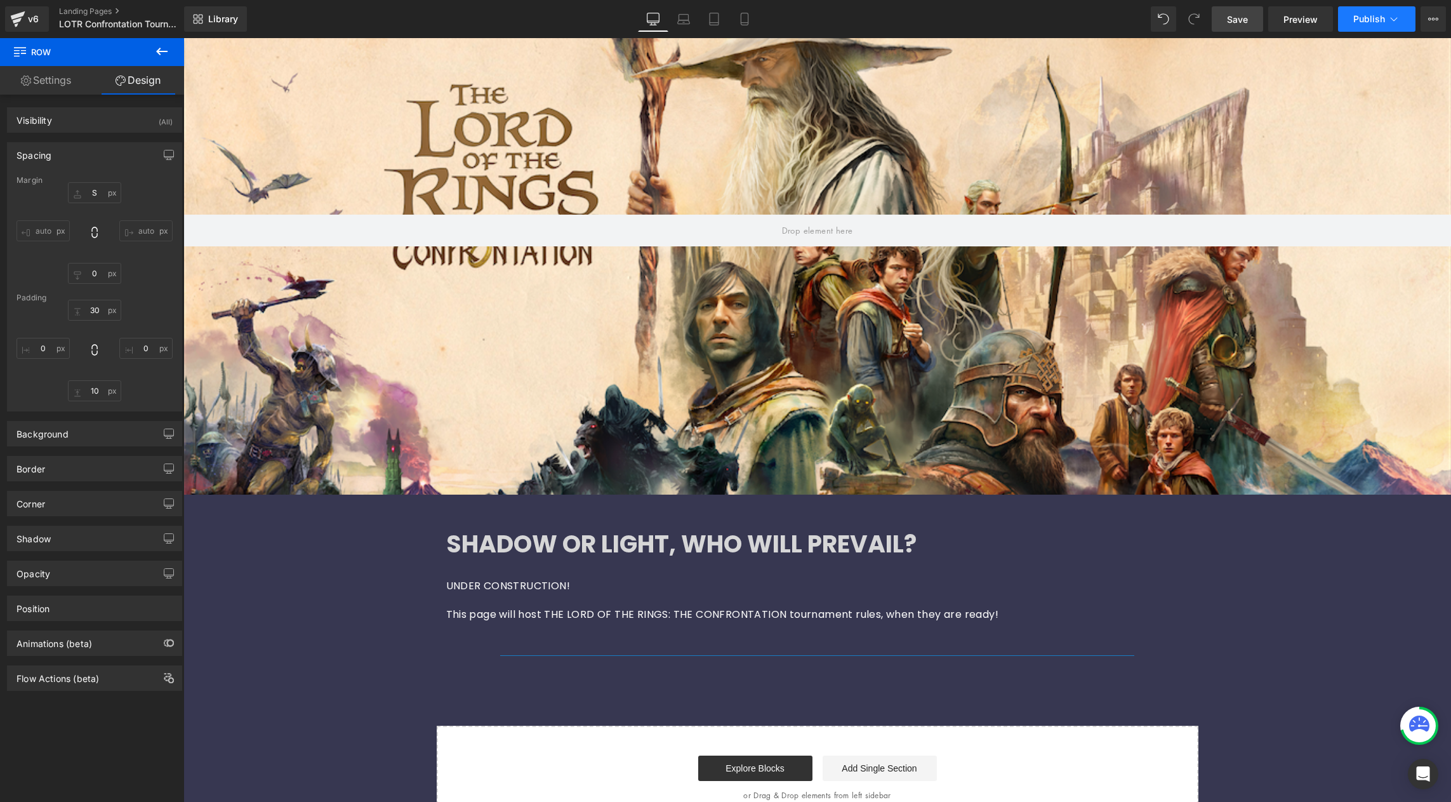
click at [1364, 23] on span "Publish" at bounding box center [1369, 19] width 32 height 10
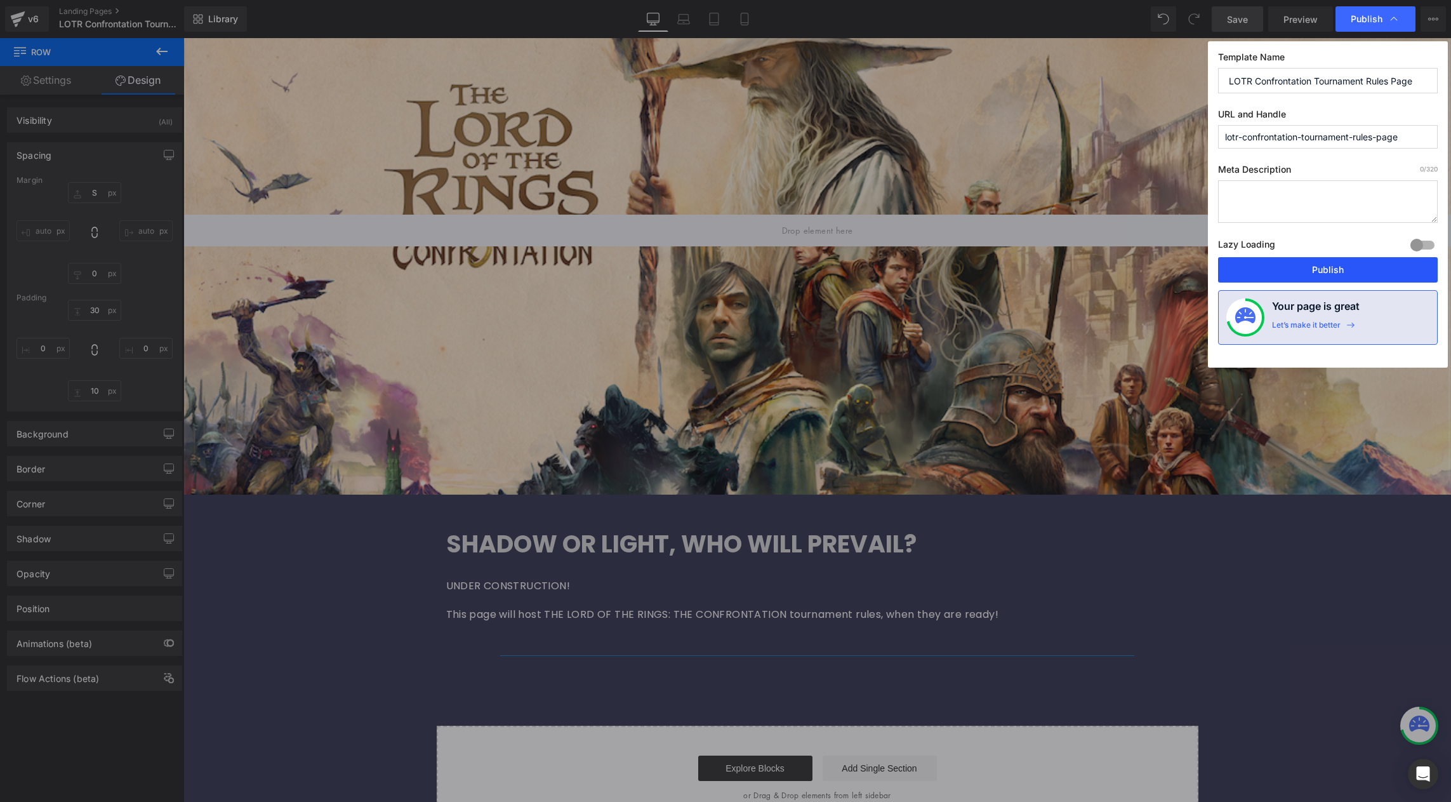
click at [1295, 266] on button "Publish" at bounding box center [1328, 269] width 220 height 25
